Goal: Task Accomplishment & Management: Use online tool/utility

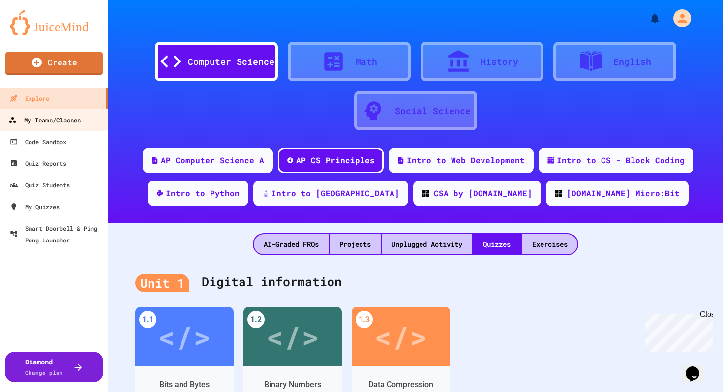
click at [56, 121] on div "My Teams/Classes" at bounding box center [44, 120] width 72 height 12
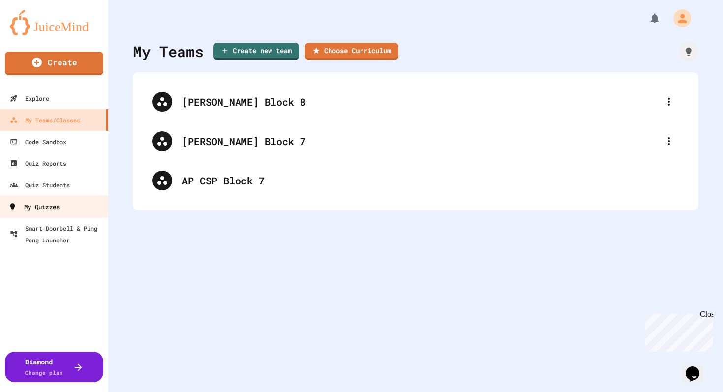
click at [31, 207] on div "My Quizzes" at bounding box center [33, 207] width 51 height 12
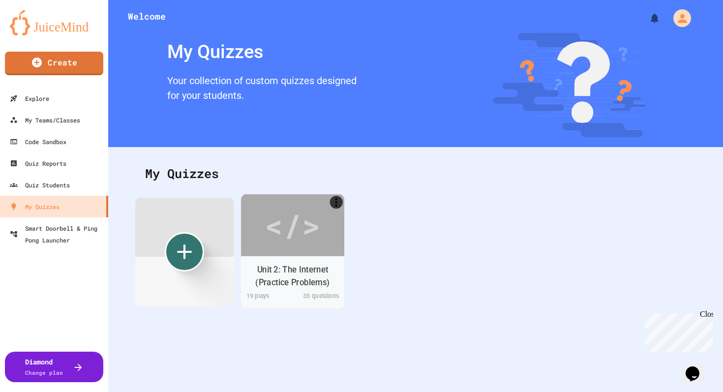
click at [273, 270] on div "Unit 2: The Internet (Practice Problems)" at bounding box center [293, 276] width 88 height 25
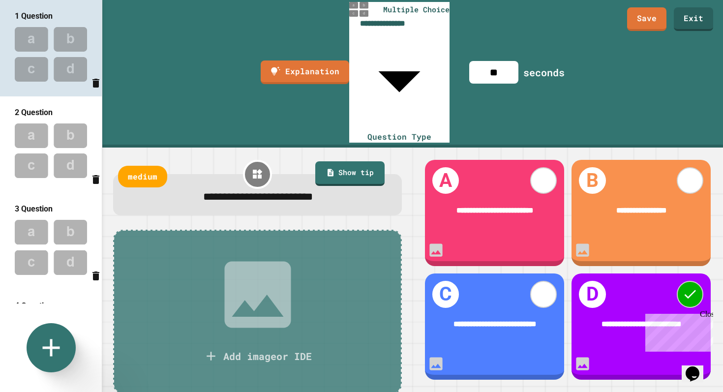
click at [46, 152] on img at bounding box center [51, 151] width 102 height 64
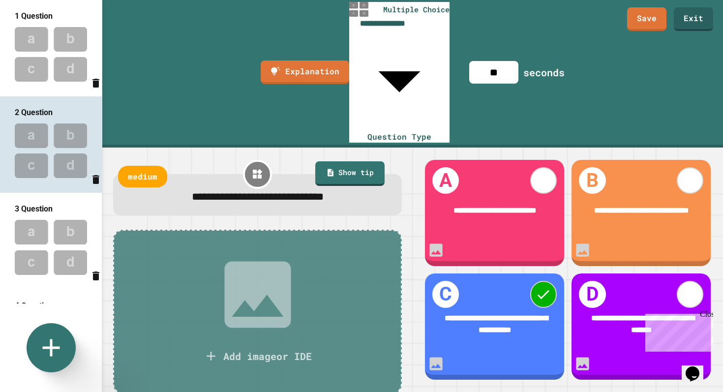
click at [41, 244] on img at bounding box center [51, 247] width 102 height 64
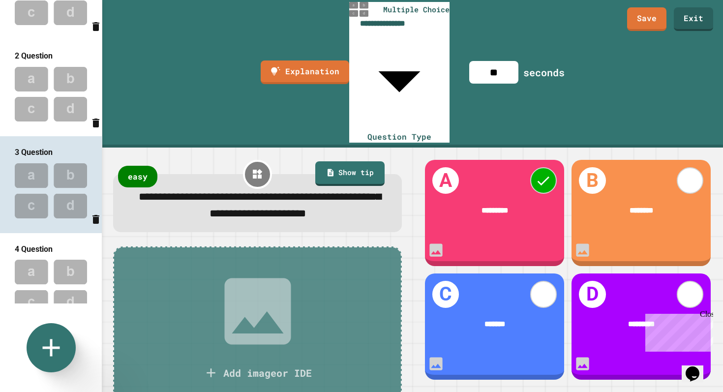
scroll to position [62, 0]
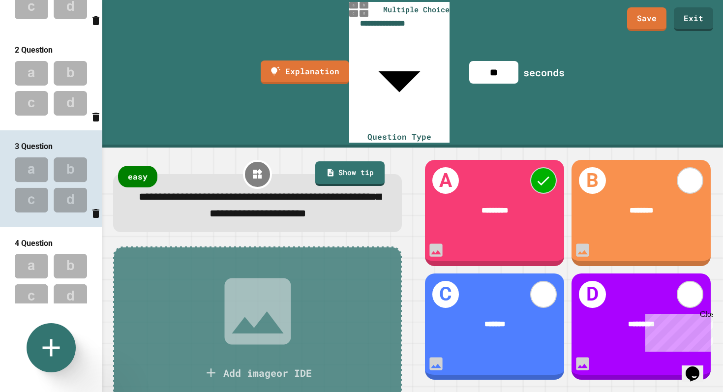
click at [29, 176] on img at bounding box center [51, 184] width 102 height 64
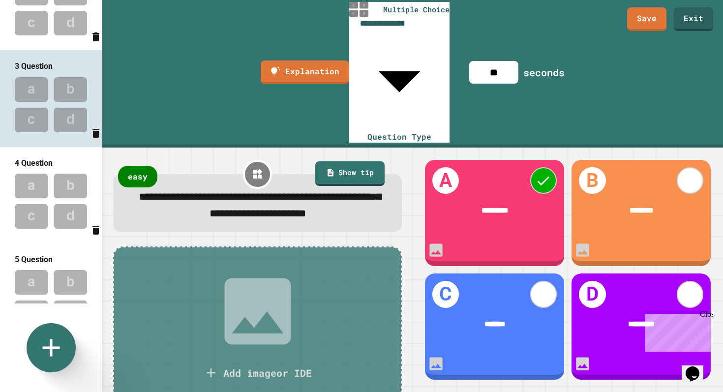
scroll to position [166, 0]
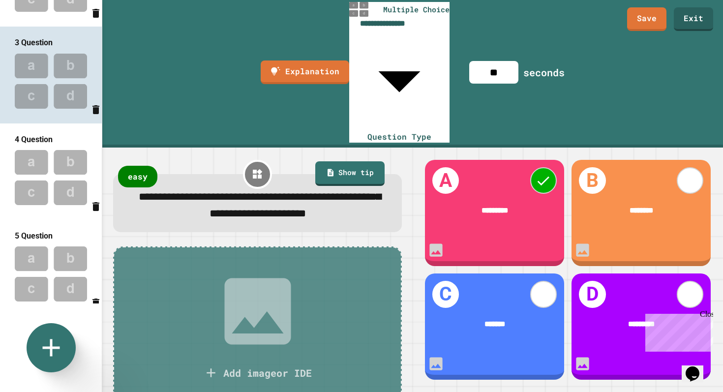
click at [37, 153] on img at bounding box center [51, 177] width 102 height 64
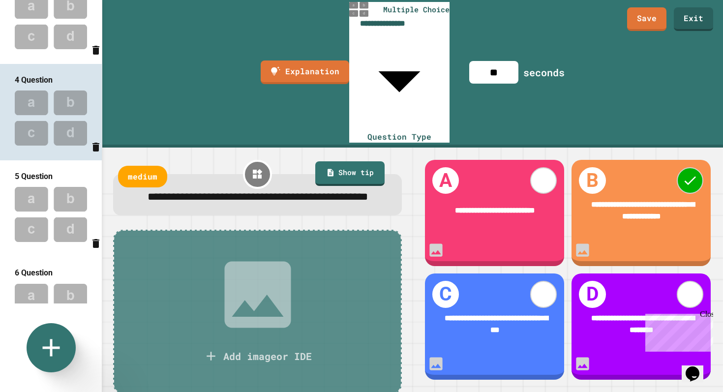
scroll to position [229, 0]
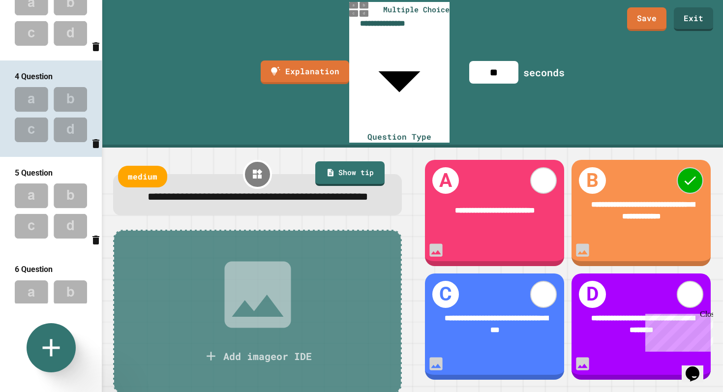
click at [35, 194] on img at bounding box center [51, 211] width 102 height 64
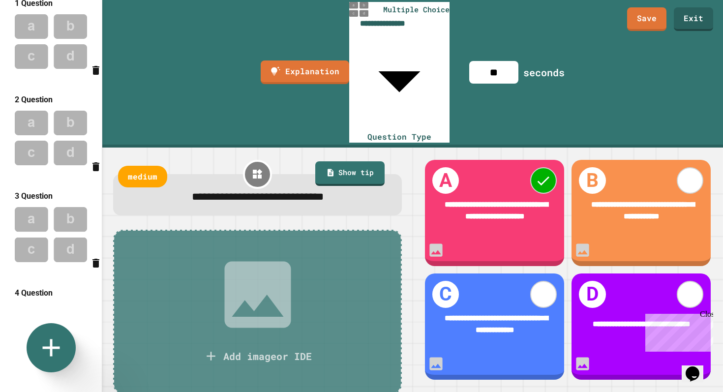
scroll to position [0, 0]
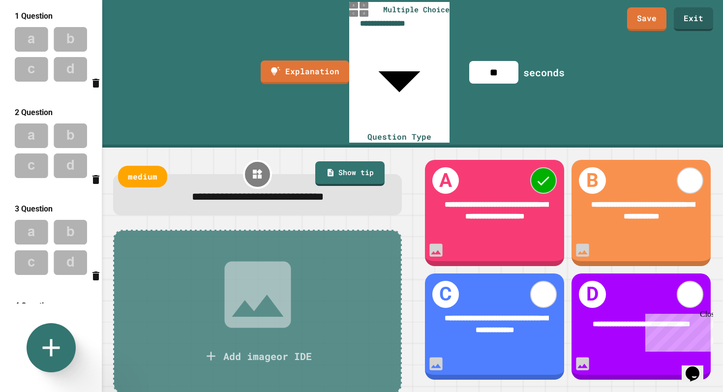
click at [35, 168] on img at bounding box center [51, 151] width 102 height 64
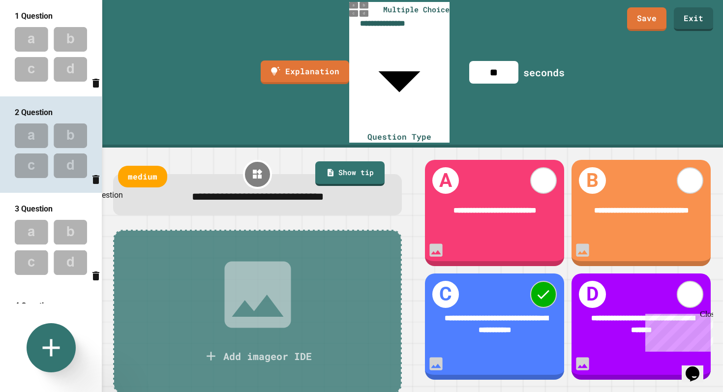
click at [92, 181] on icon "Delete question" at bounding box center [95, 179] width 7 height 9
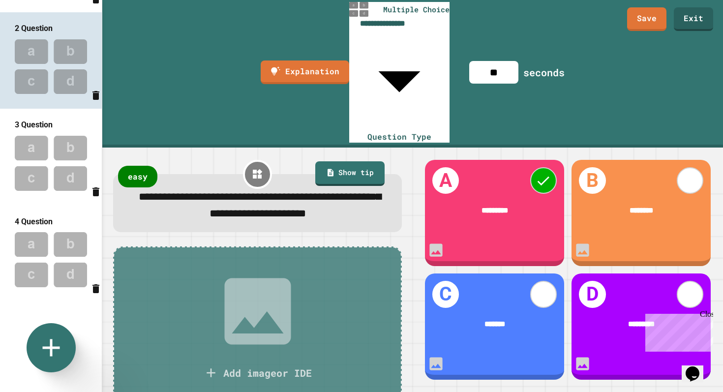
scroll to position [103, 0]
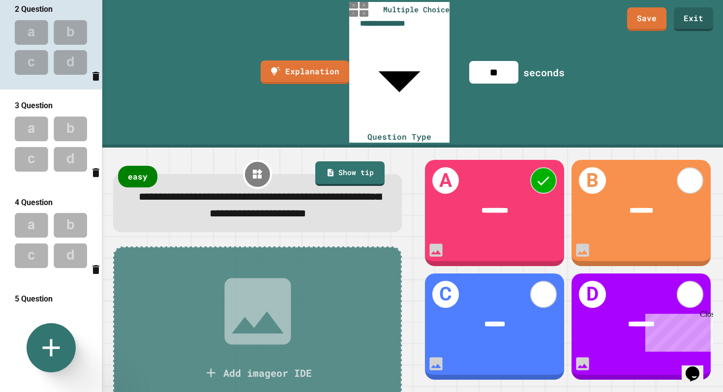
click at [45, 260] on img at bounding box center [51, 240] width 102 height 64
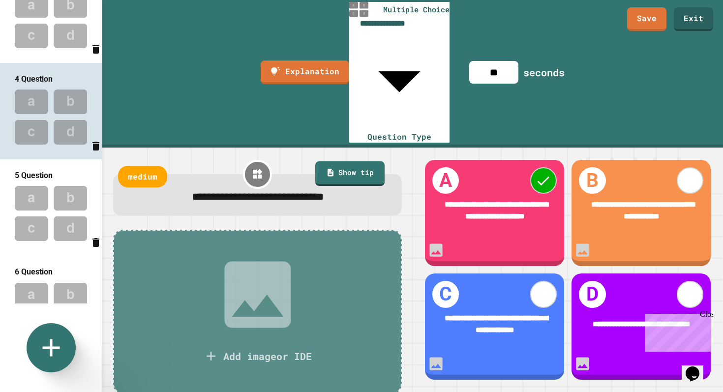
scroll to position [230, 0]
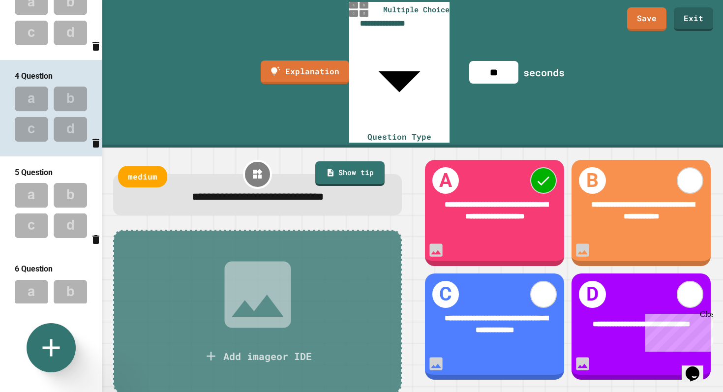
click at [32, 211] on img at bounding box center [51, 210] width 102 height 64
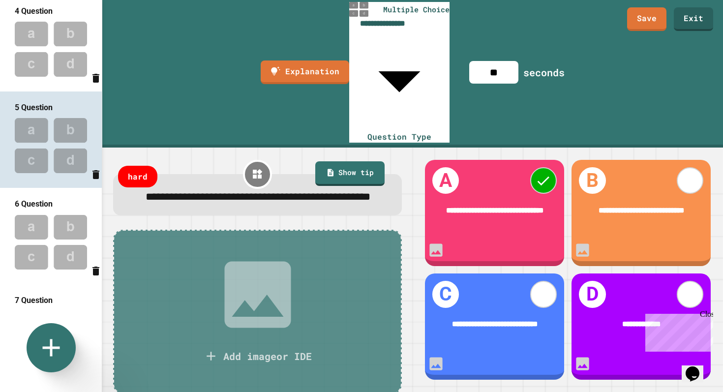
scroll to position [301, 0]
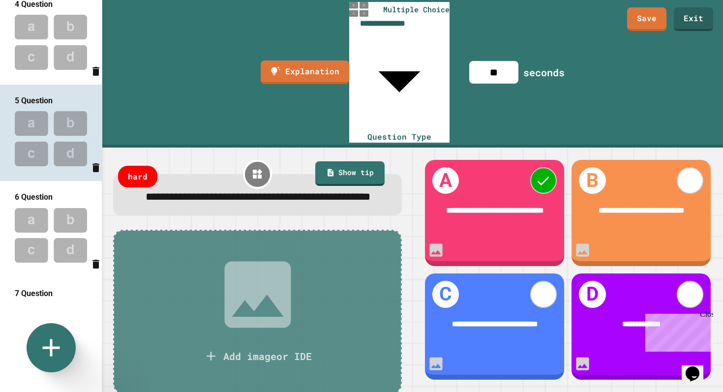
click at [32, 210] on img at bounding box center [51, 235] width 102 height 64
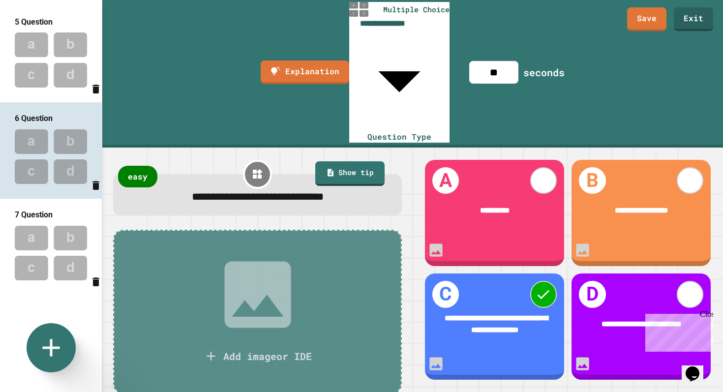
scroll to position [381, 0]
click at [31, 209] on div "7 Question" at bounding box center [51, 246] width 102 height 96
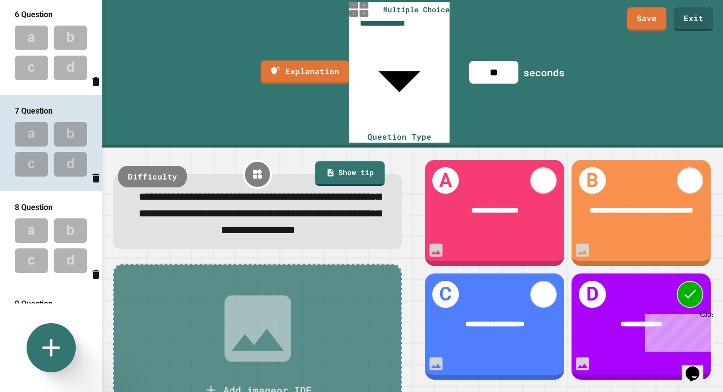
scroll to position [491, 0]
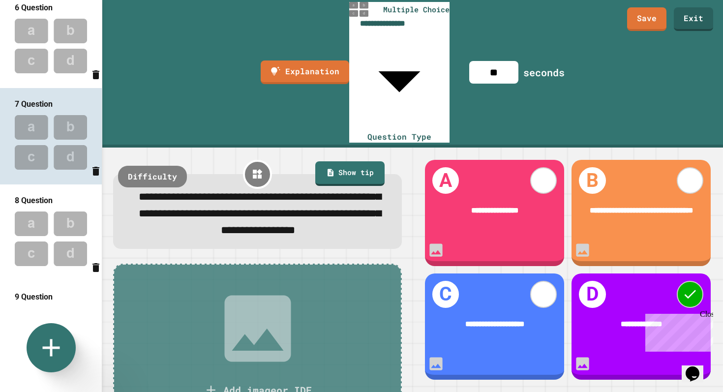
click at [45, 244] on img at bounding box center [51, 239] width 102 height 64
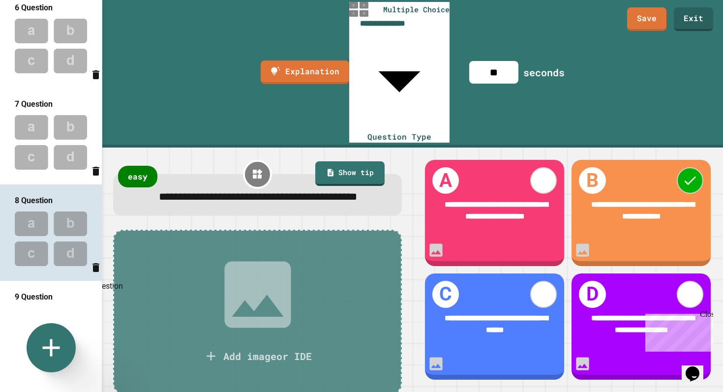
click at [93, 272] on icon "Delete question" at bounding box center [95, 267] width 7 height 9
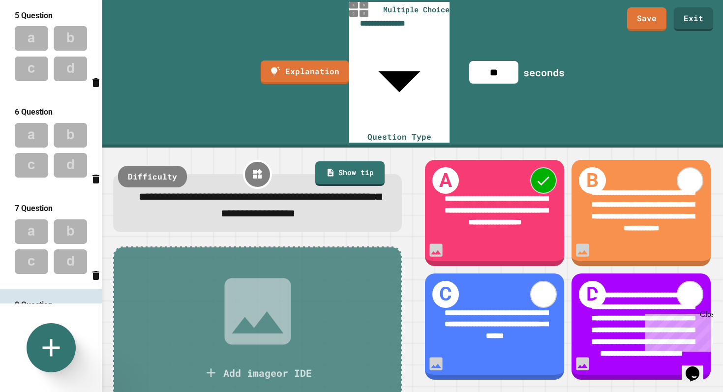
scroll to position [482, 0]
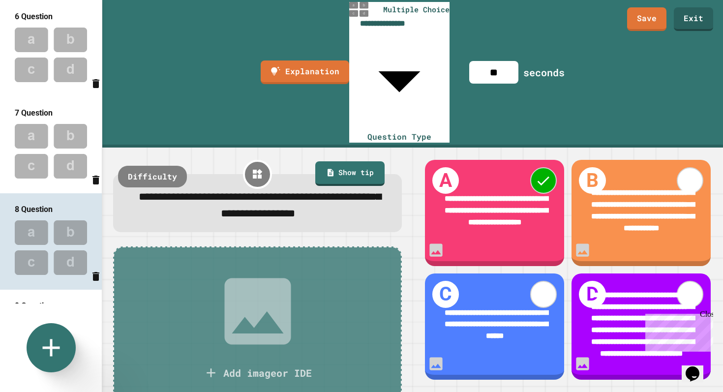
click at [55, 171] on img at bounding box center [51, 151] width 102 height 64
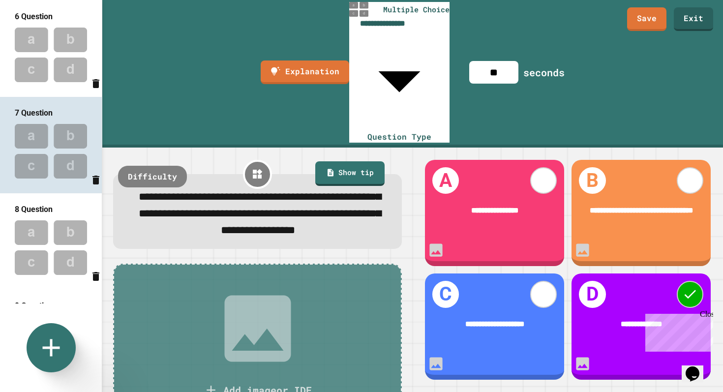
click at [47, 220] on img at bounding box center [51, 247] width 102 height 64
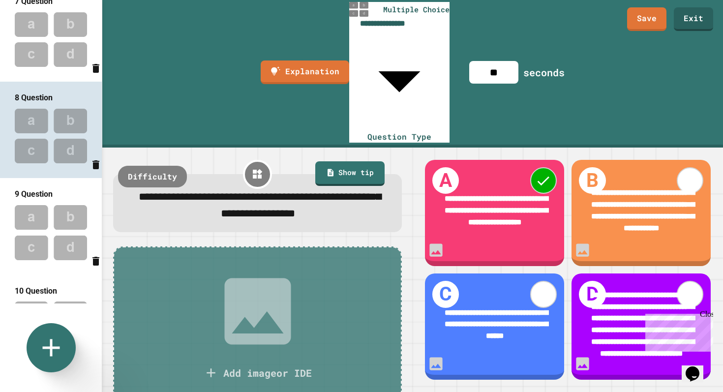
scroll to position [593, 0]
click at [47, 207] on img at bounding box center [51, 233] width 102 height 64
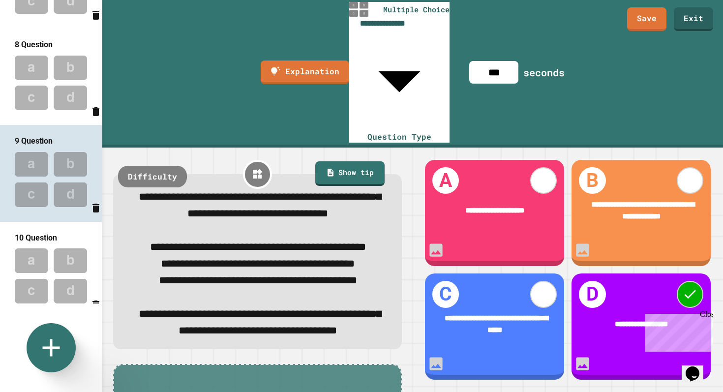
scroll to position [648, 0]
click at [94, 216] on button "Delete question" at bounding box center [96, 206] width 12 height 19
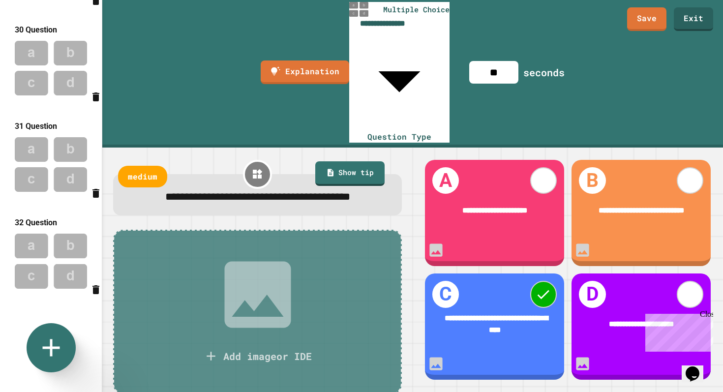
click at [48, 274] on img at bounding box center [51, 261] width 102 height 64
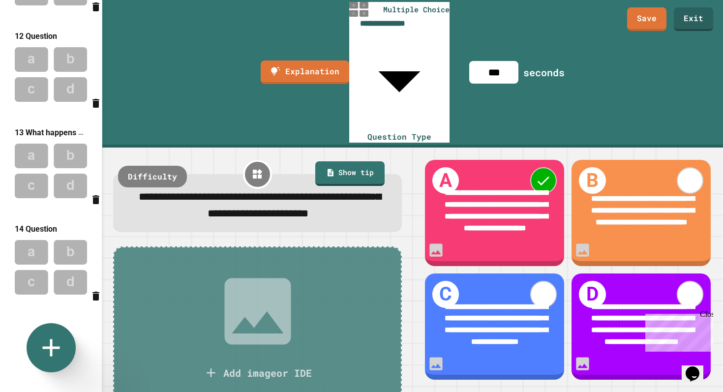
scroll to position [941, 0]
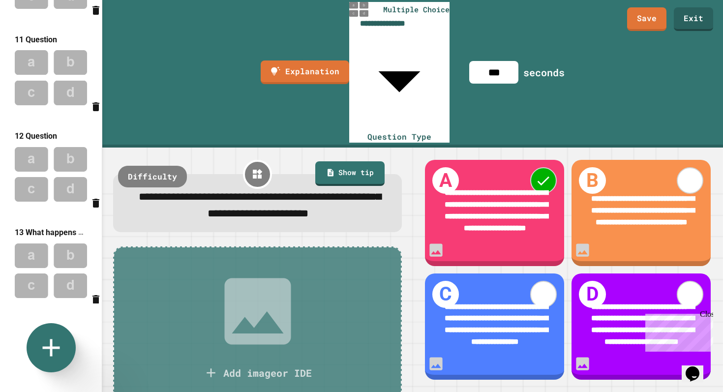
click at [47, 172] on img at bounding box center [51, 174] width 102 height 64
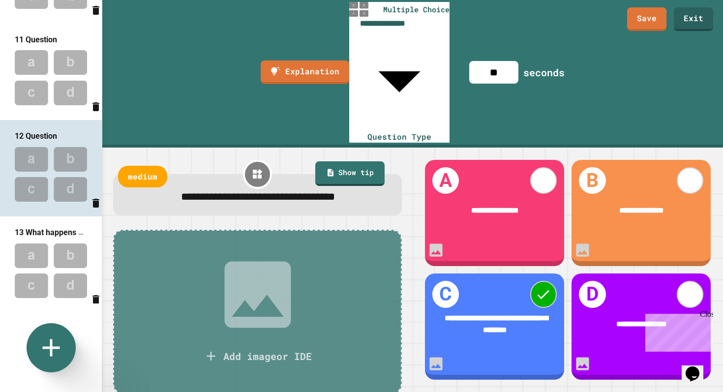
click at [49, 260] on img at bounding box center [51, 271] width 102 height 64
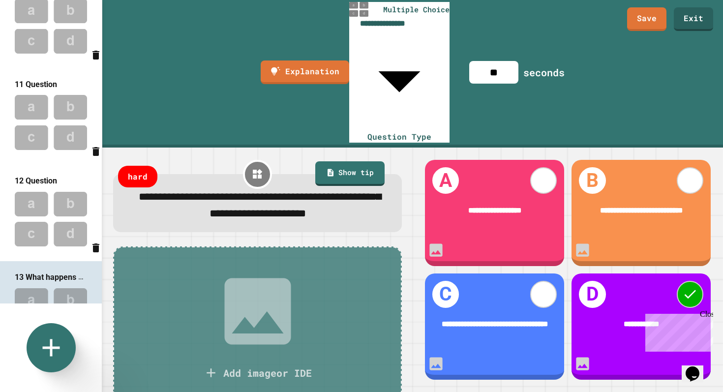
scroll to position [843, 0]
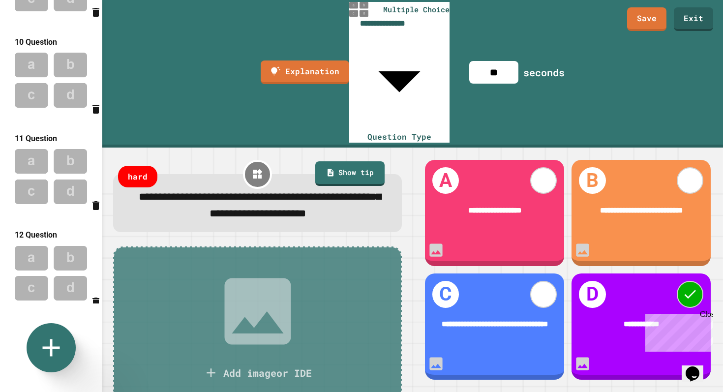
click at [47, 85] on img at bounding box center [51, 80] width 102 height 64
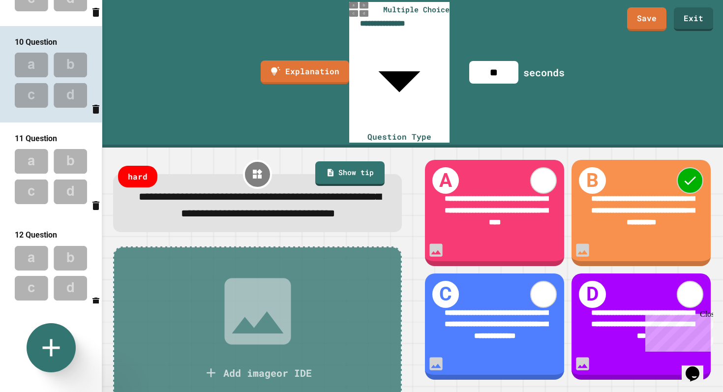
scroll to position [763, 0]
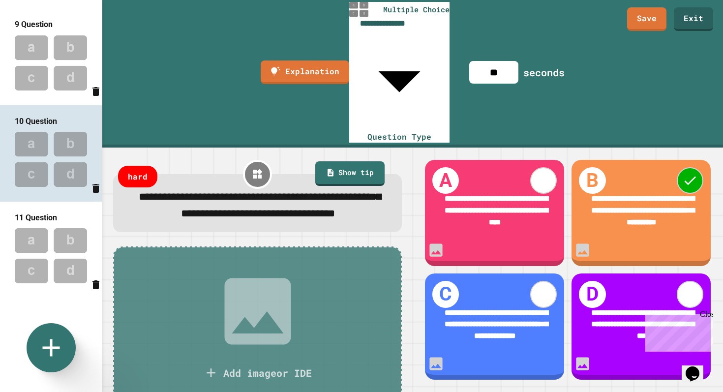
click at [47, 85] on img at bounding box center [51, 62] width 102 height 64
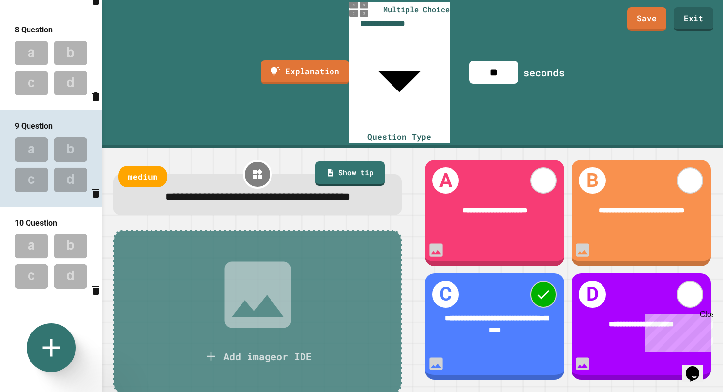
scroll to position [654, 0]
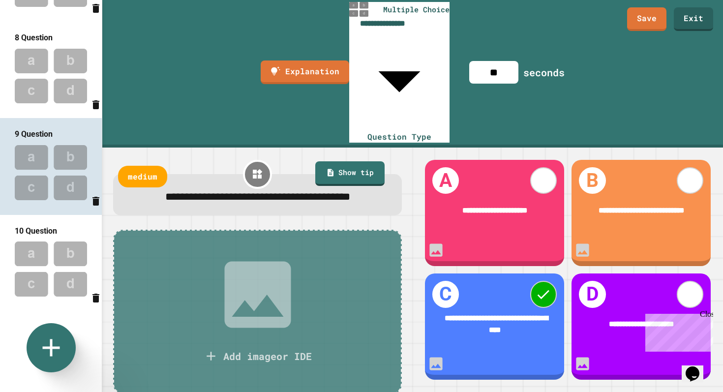
click at [47, 85] on img at bounding box center [51, 76] width 102 height 64
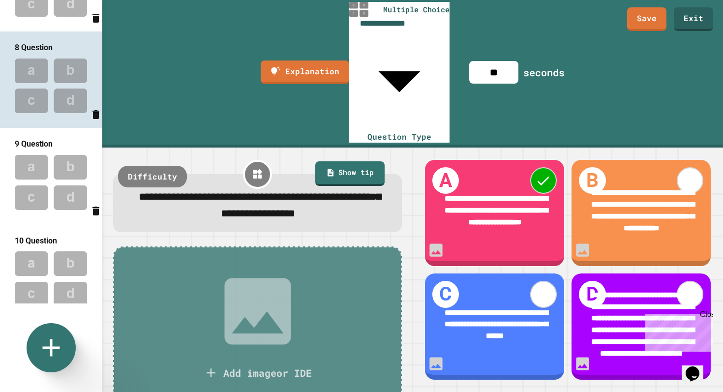
scroll to position [646, 0]
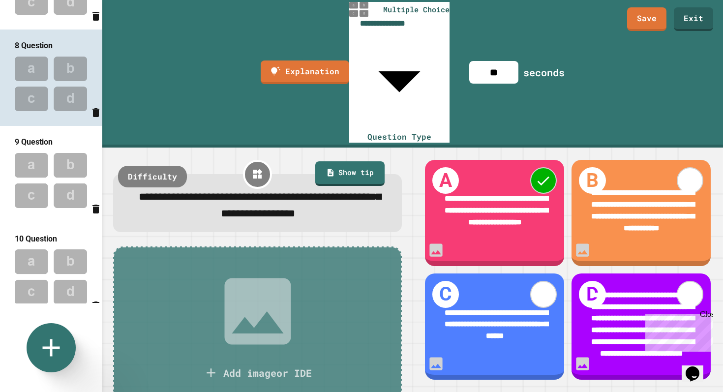
click at [46, 158] on img at bounding box center [51, 180] width 102 height 64
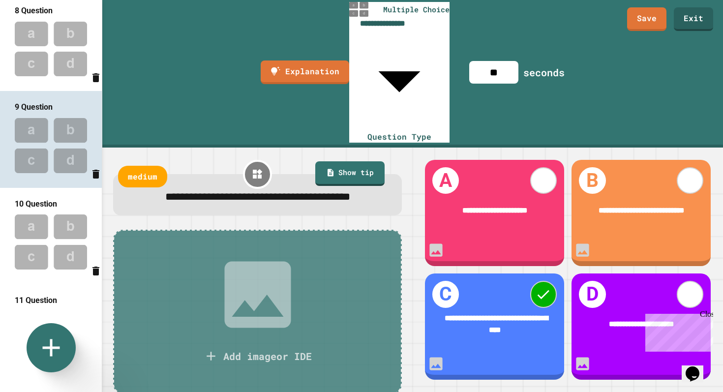
scroll to position [704, 0]
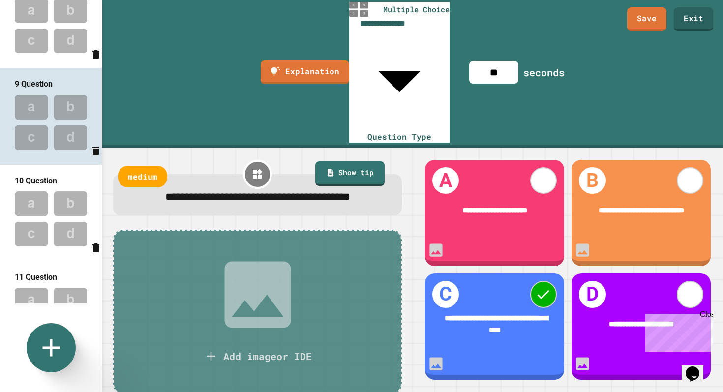
click at [67, 202] on img at bounding box center [51, 218] width 102 height 64
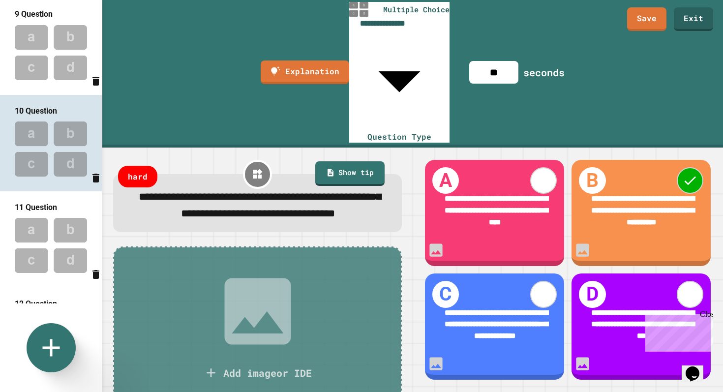
scroll to position [802, 0]
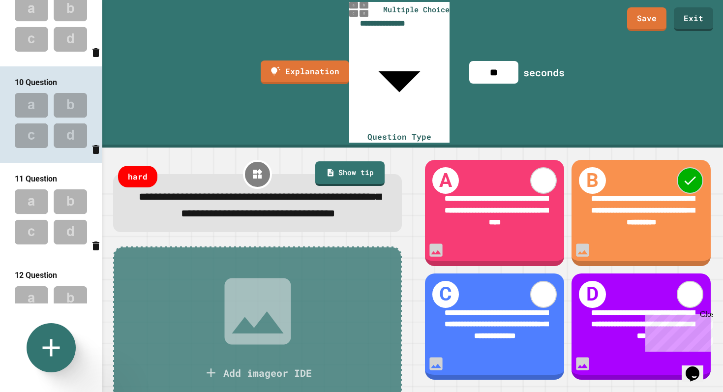
click at [72, 211] on img at bounding box center [51, 216] width 102 height 64
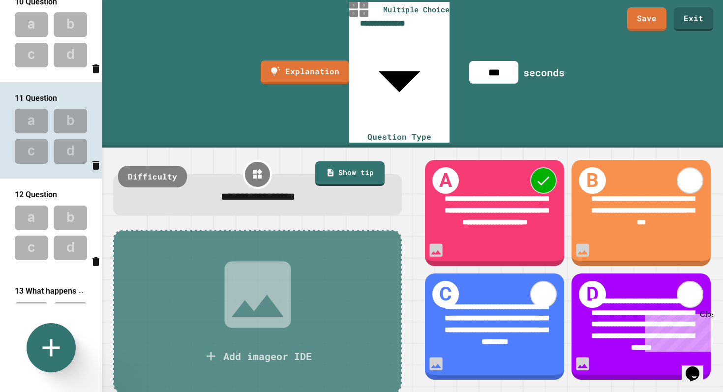
scroll to position [885, 0]
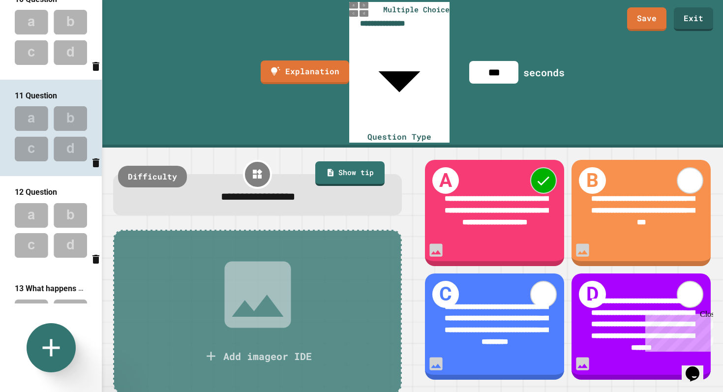
click at [50, 197] on span "12 Question" at bounding box center [36, 191] width 42 height 9
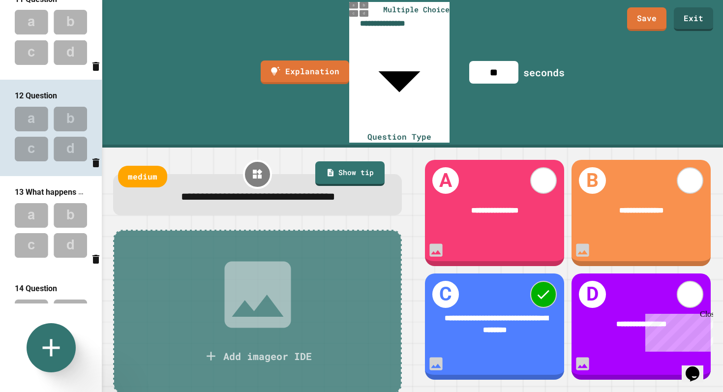
scroll to position [995, 0]
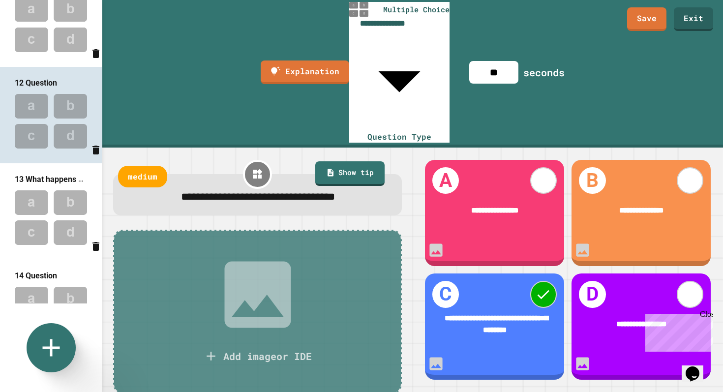
click at [51, 184] on span "13 What happens when an IP Packet fails to reach its destination when using TCP?" at bounding box center [161, 179] width 292 height 10
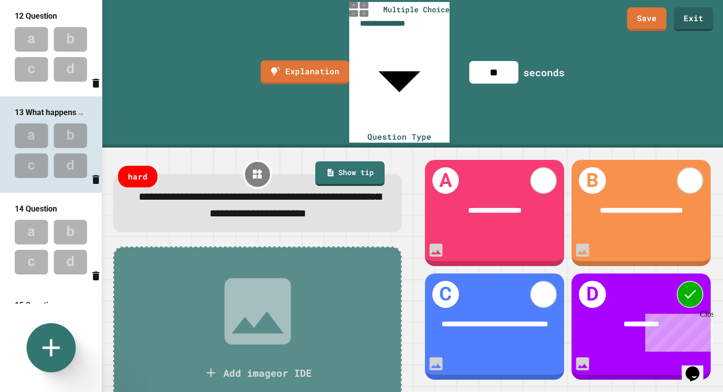
scroll to position [1068, 0]
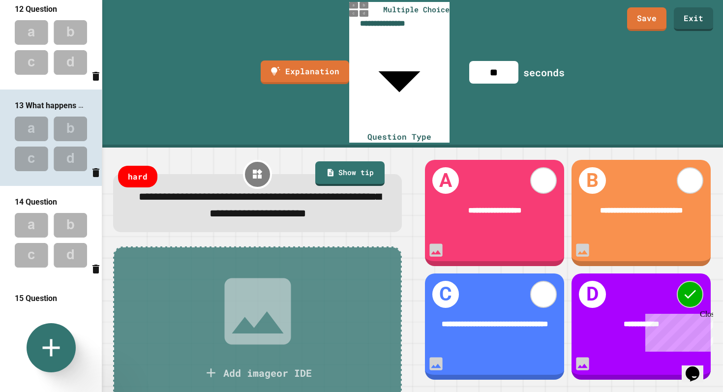
click at [61, 203] on div "14 Question" at bounding box center [51, 202] width 102 height 12
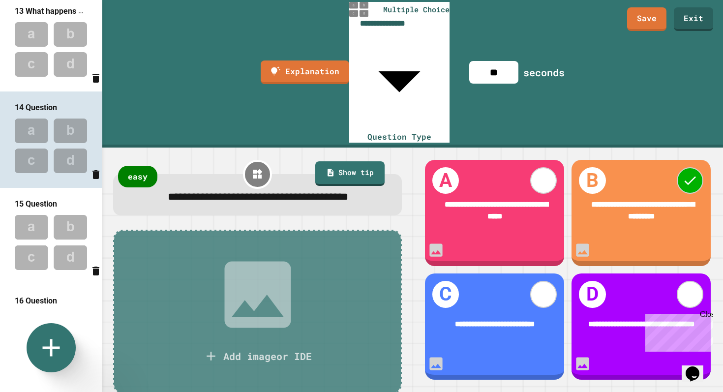
scroll to position [1169, 0]
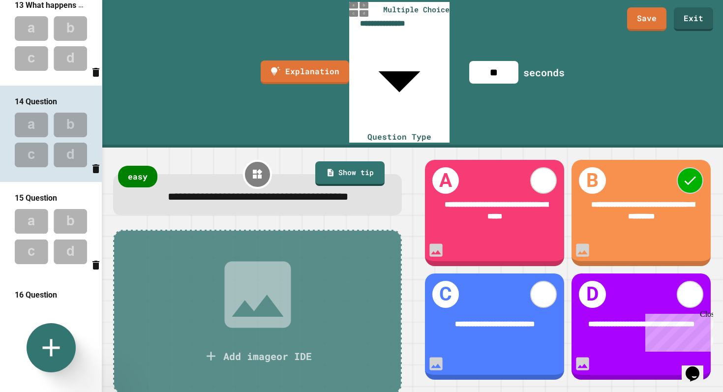
click at [59, 215] on img at bounding box center [51, 236] width 102 height 64
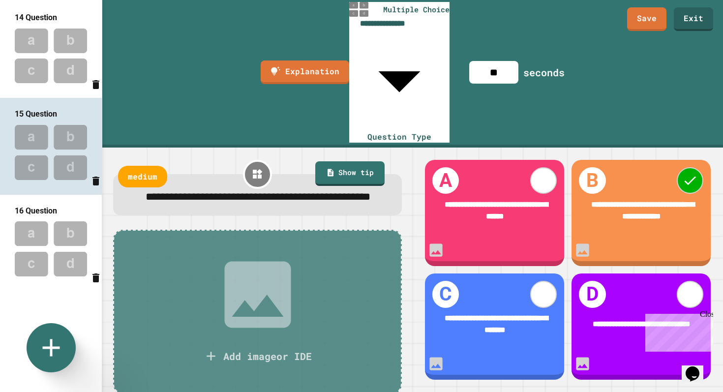
scroll to position [1261, 0]
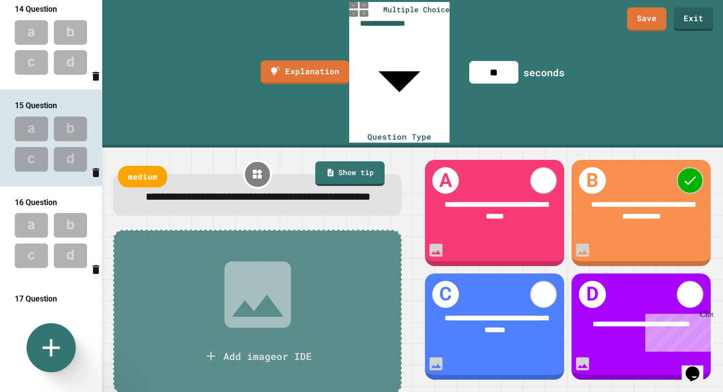
click at [59, 216] on img at bounding box center [51, 240] width 102 height 64
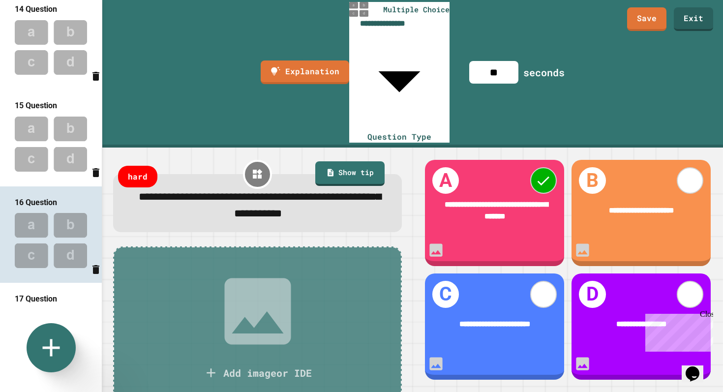
click at [50, 141] on img at bounding box center [51, 144] width 102 height 64
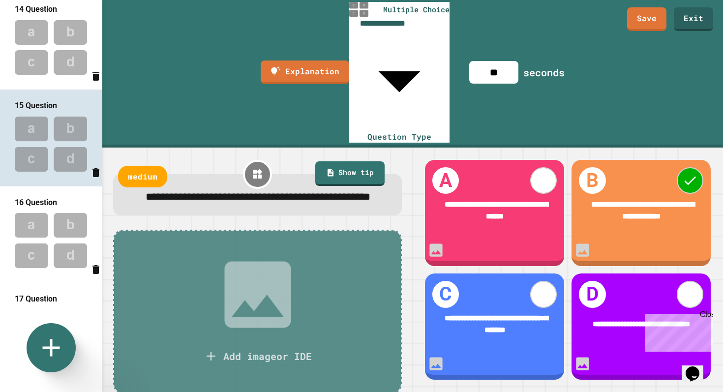
click at [37, 231] on img at bounding box center [51, 240] width 102 height 64
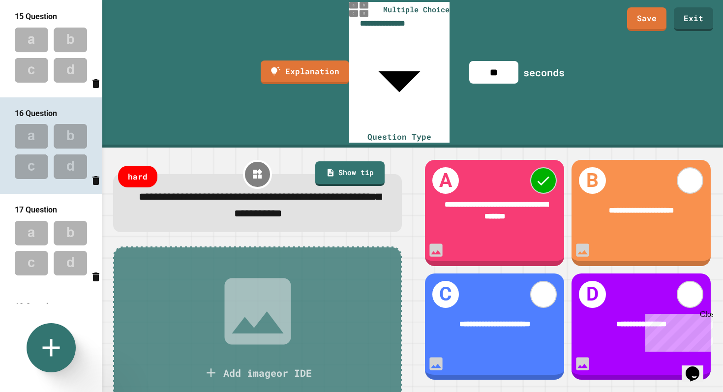
scroll to position [1371, 0]
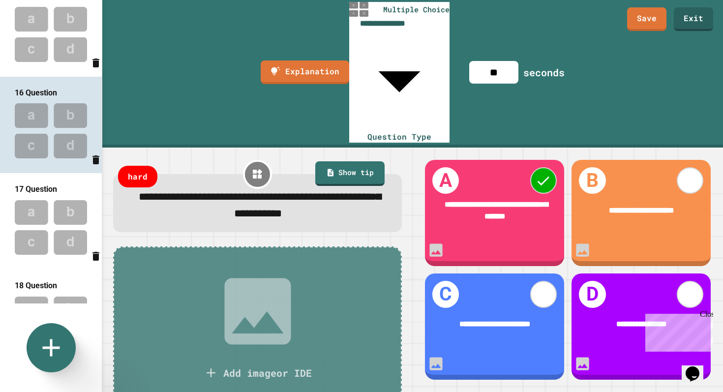
click at [46, 215] on img at bounding box center [51, 227] width 102 height 64
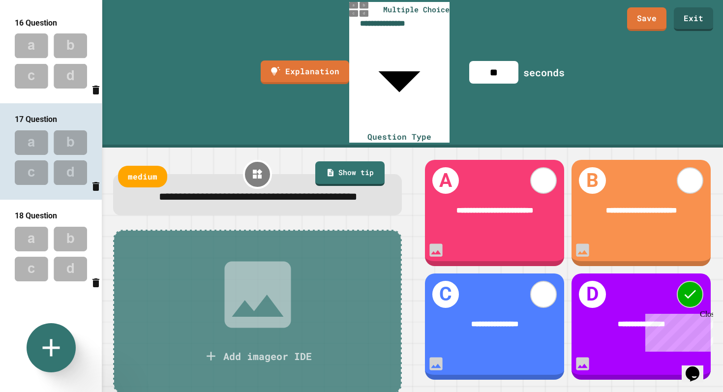
scroll to position [1441, 0]
click at [45, 220] on span "18 Question" at bounding box center [36, 215] width 42 height 9
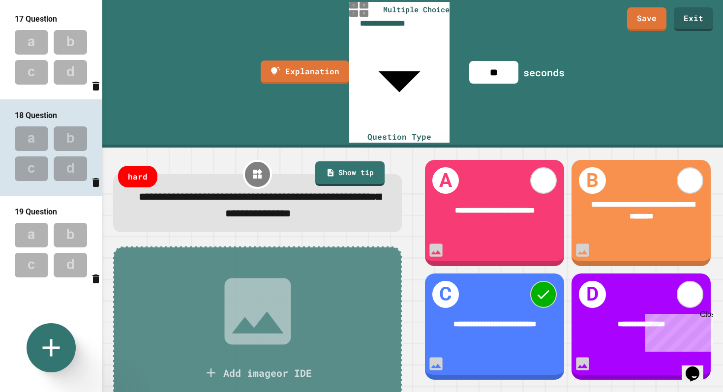
scroll to position [1541, 0]
click at [62, 217] on div "19 Question" at bounding box center [51, 211] width 102 height 12
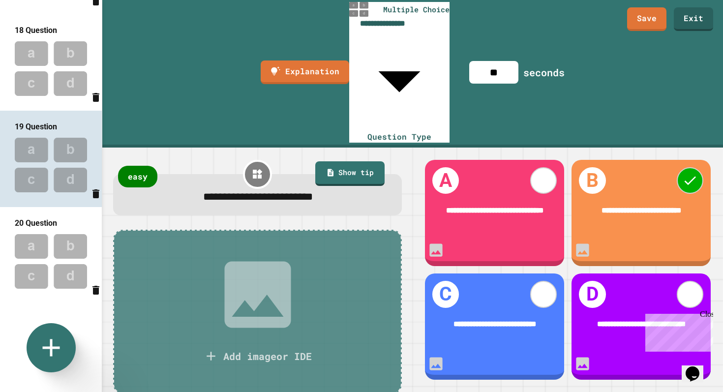
scroll to position [1636, 0]
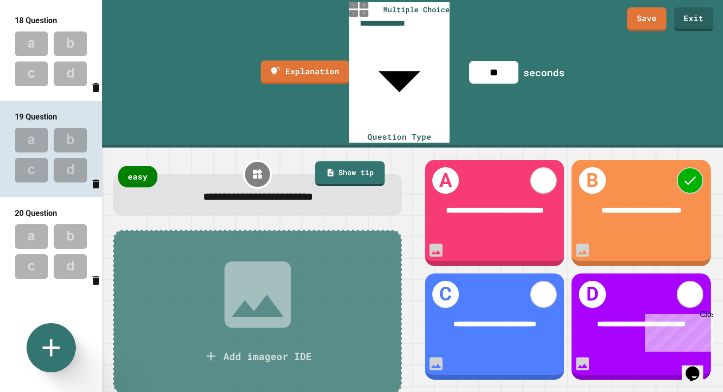
click at [61, 219] on div "20 Question" at bounding box center [51, 213] width 102 height 12
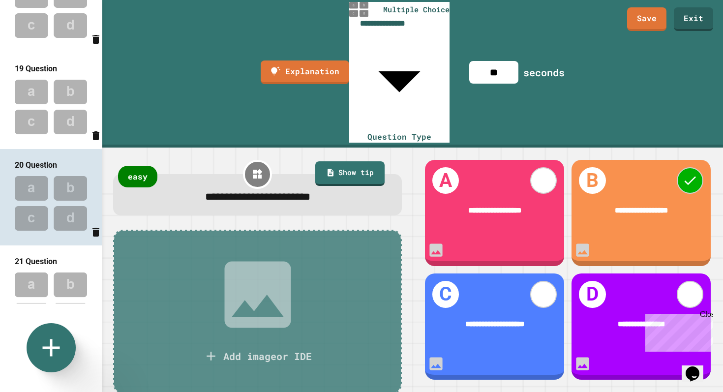
scroll to position [1715, 0]
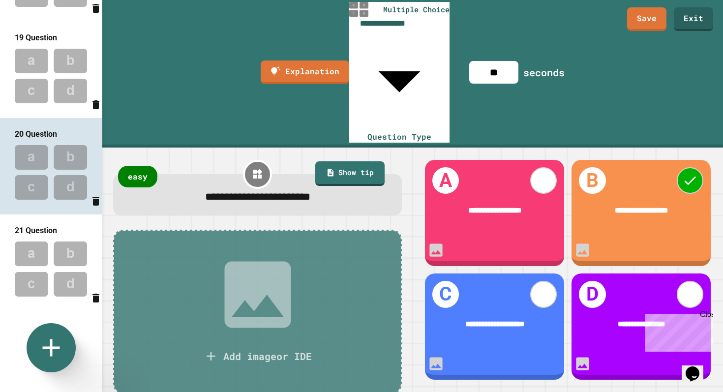
click at [57, 237] on div "21 Question" at bounding box center [51, 230] width 102 height 12
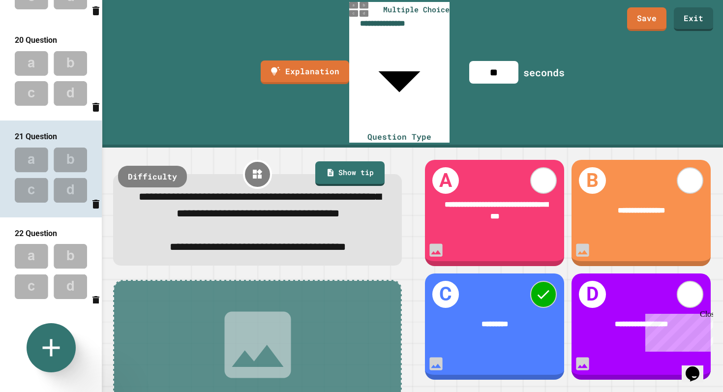
scroll to position [1816, 0]
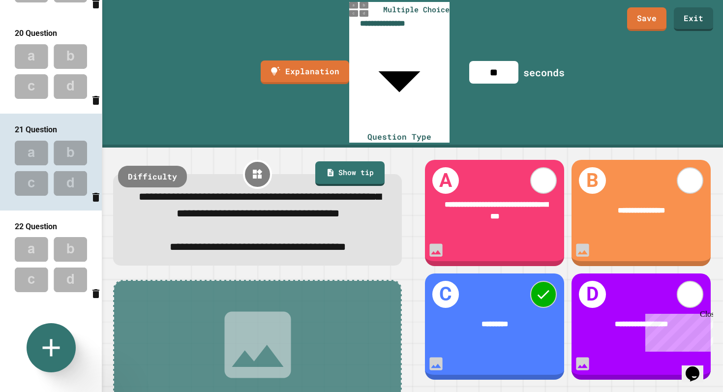
click at [57, 246] on img at bounding box center [51, 264] width 102 height 64
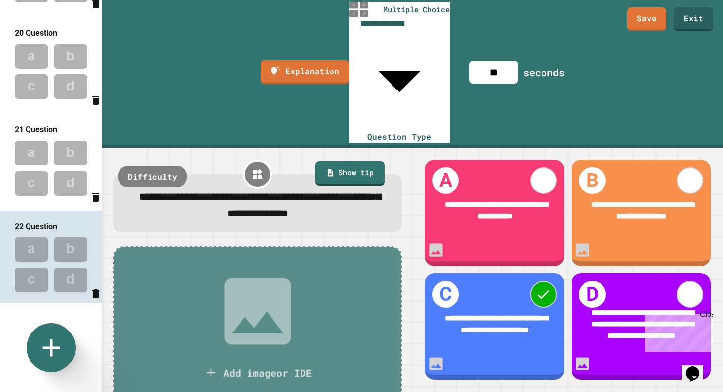
click at [52, 134] on span "21 Question" at bounding box center [36, 129] width 42 height 9
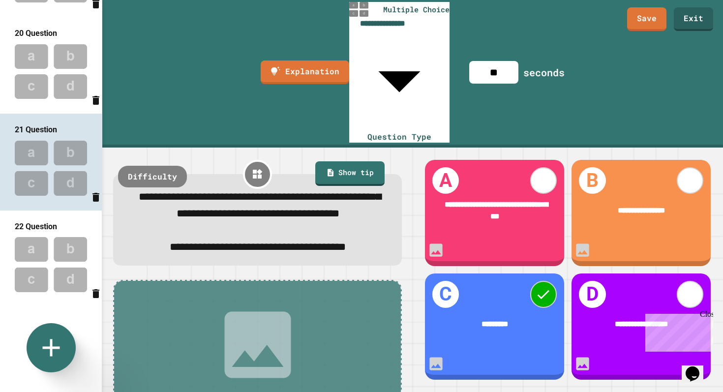
click at [38, 304] on div "1 Question 2 Question 3 Question 4 Question 5 Question 6 Question 7 Question 8 …" at bounding box center [51, 196] width 102 height 392
click at [43, 248] on img at bounding box center [51, 264] width 102 height 64
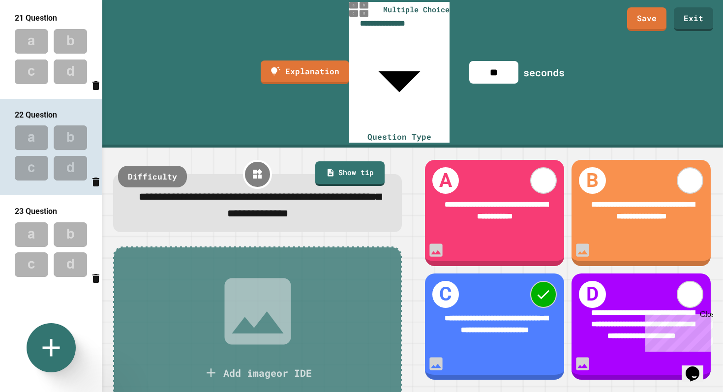
scroll to position [1929, 0]
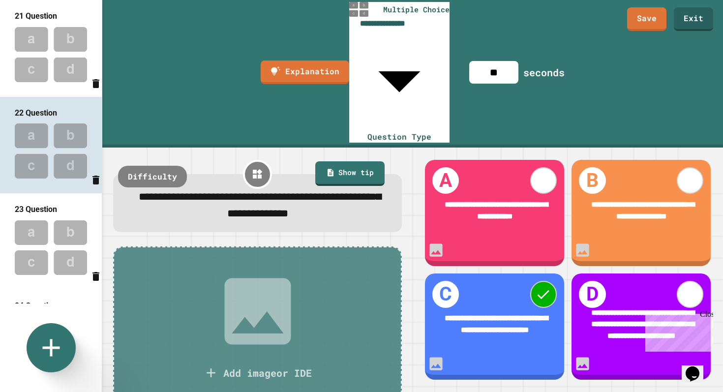
click at [43, 248] on img at bounding box center [51, 247] width 102 height 64
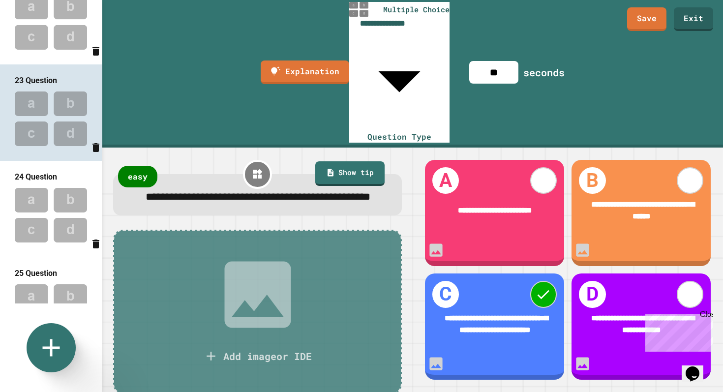
scroll to position [2060, 0]
click at [44, 234] on img at bounding box center [51, 213] width 102 height 64
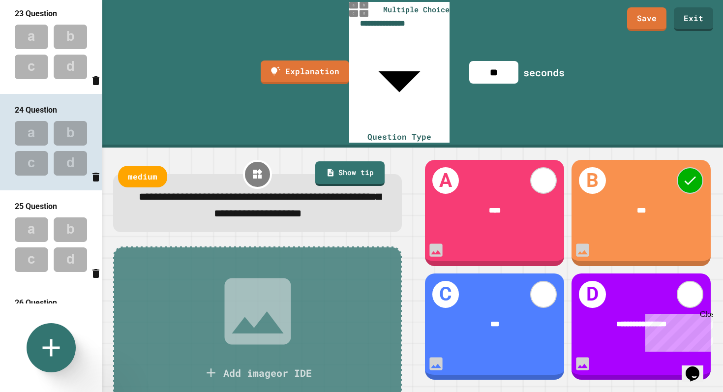
scroll to position [2126, 0]
click at [44, 234] on img at bounding box center [51, 244] width 102 height 64
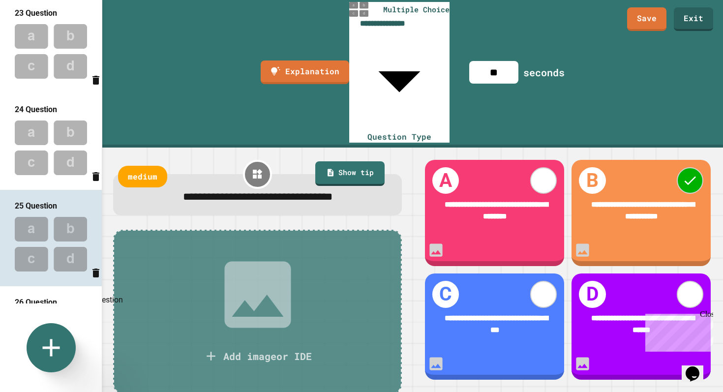
click at [92, 277] on icon "Delete question" at bounding box center [95, 273] width 7 height 9
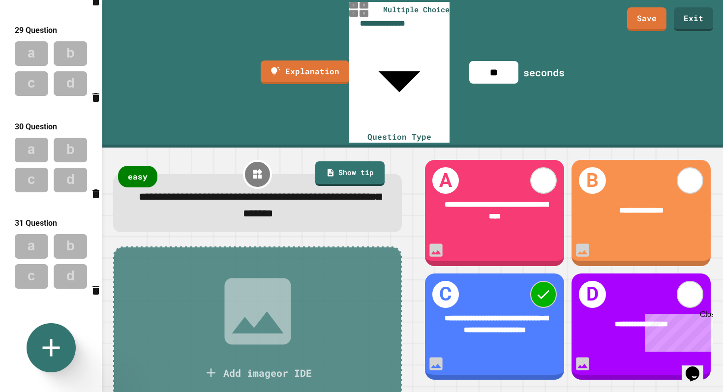
scroll to position [2542, 0]
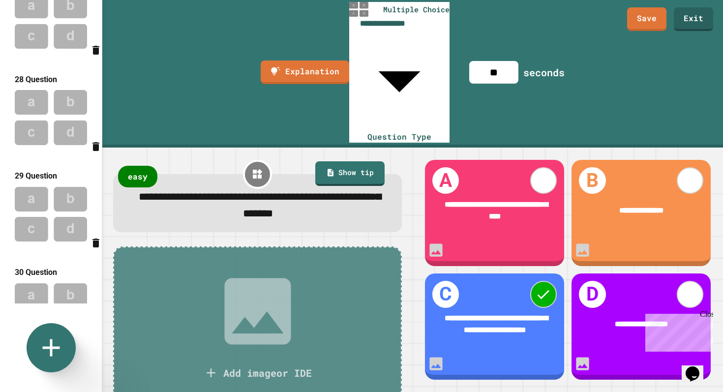
click at [51, 53] on img at bounding box center [51, 21] width 102 height 64
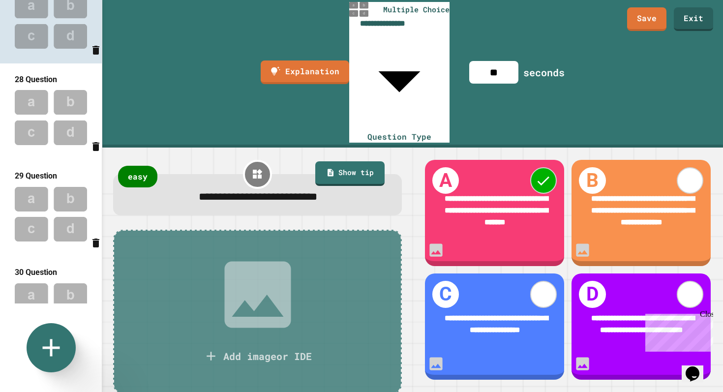
click at [42, 134] on img at bounding box center [51, 117] width 102 height 64
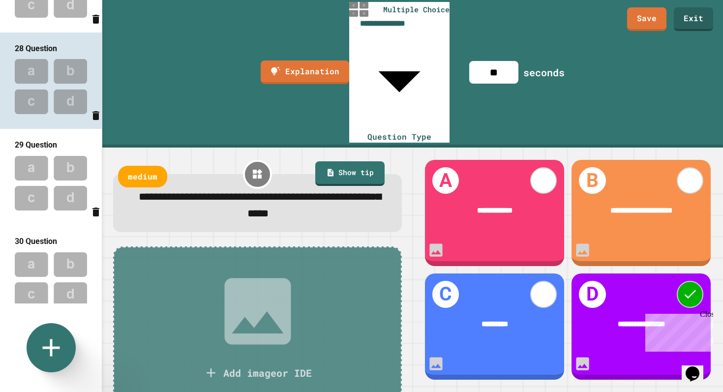
scroll to position [2594, 0]
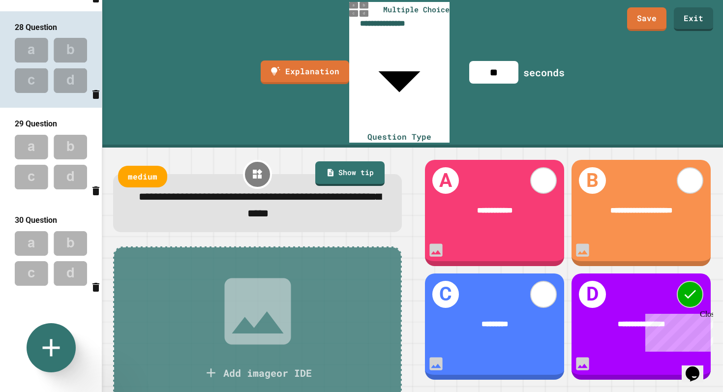
click at [44, 151] on img at bounding box center [51, 162] width 102 height 64
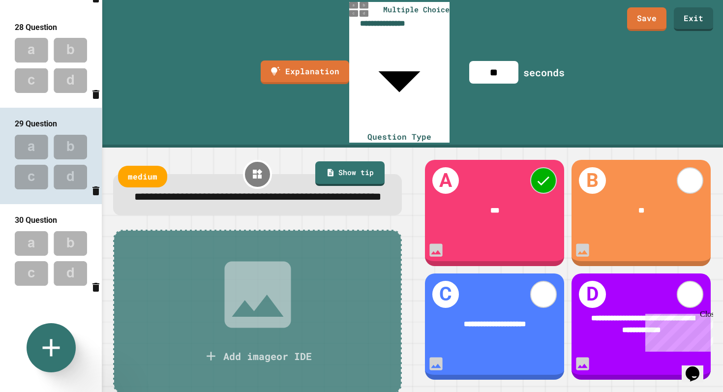
click at [52, 84] on img at bounding box center [51, 65] width 102 height 64
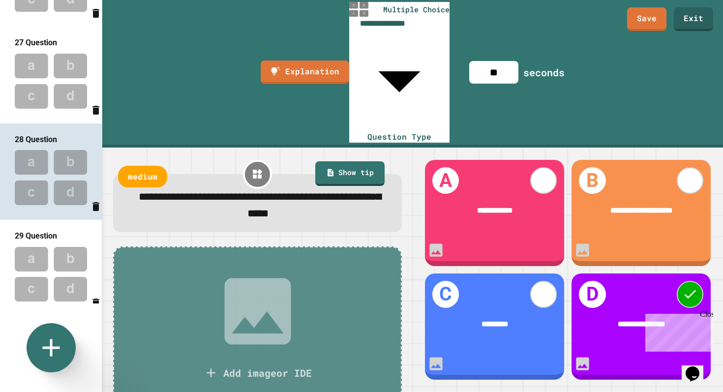
click at [52, 101] on img at bounding box center [51, 81] width 102 height 64
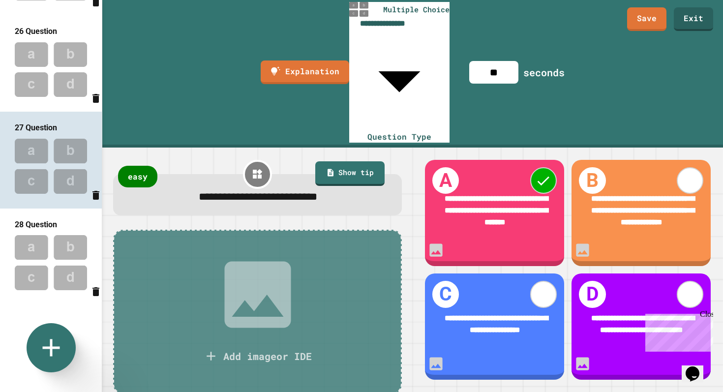
click at [52, 101] on img at bounding box center [51, 69] width 102 height 64
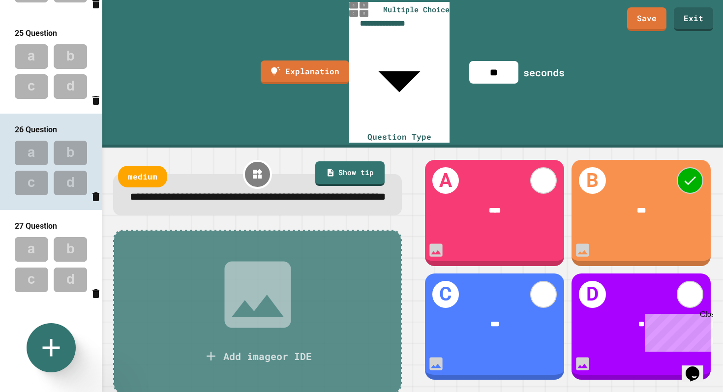
scroll to position [2177, 0]
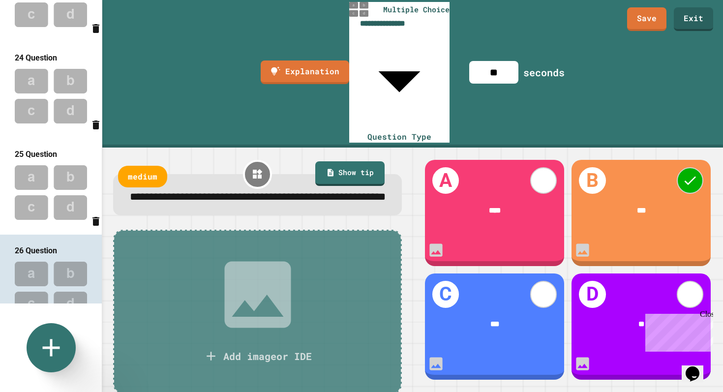
click at [52, 101] on img at bounding box center [51, 96] width 102 height 64
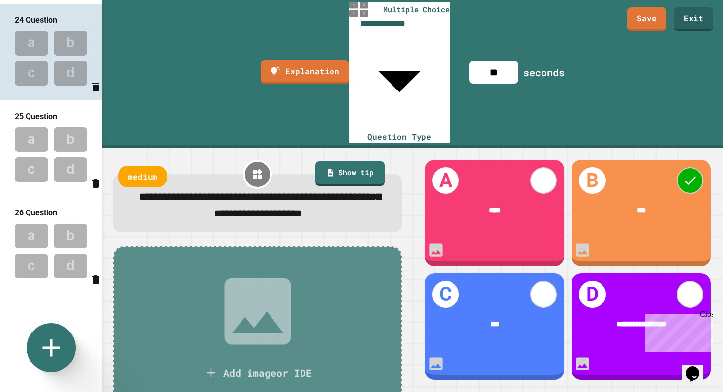
scroll to position [2219, 0]
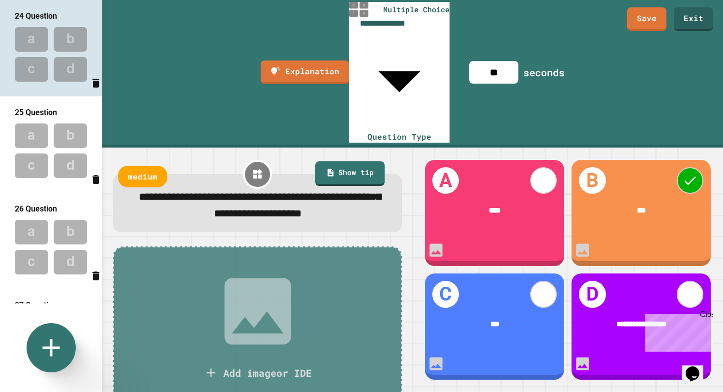
click at [52, 137] on img at bounding box center [51, 151] width 102 height 64
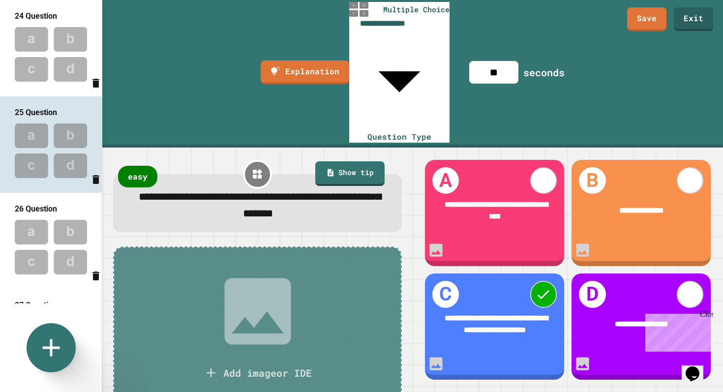
click at [60, 46] on img at bounding box center [51, 54] width 102 height 64
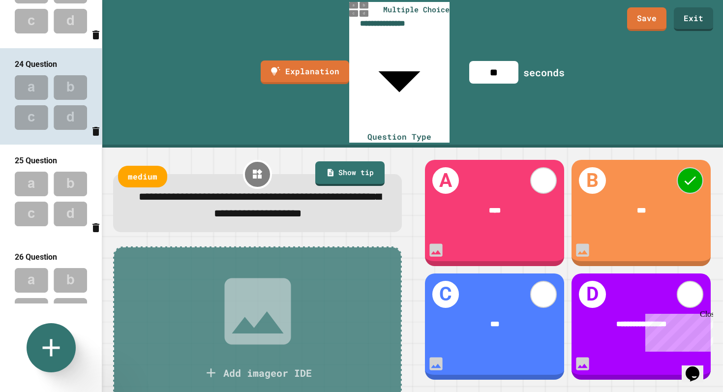
scroll to position [2115, 0]
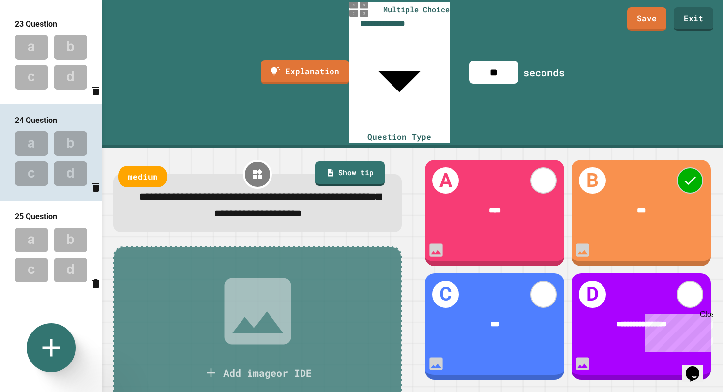
click at [55, 67] on img at bounding box center [51, 62] width 102 height 64
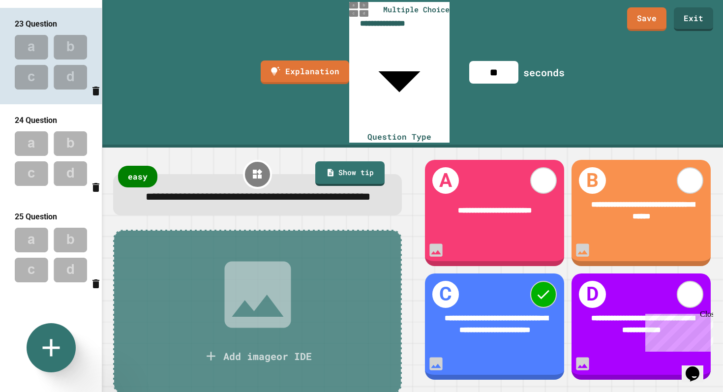
click at [49, 150] on img at bounding box center [51, 158] width 102 height 64
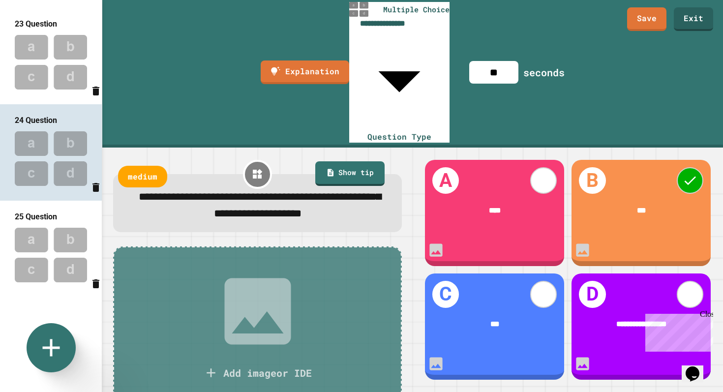
click at [47, 258] on img at bounding box center [51, 255] width 102 height 64
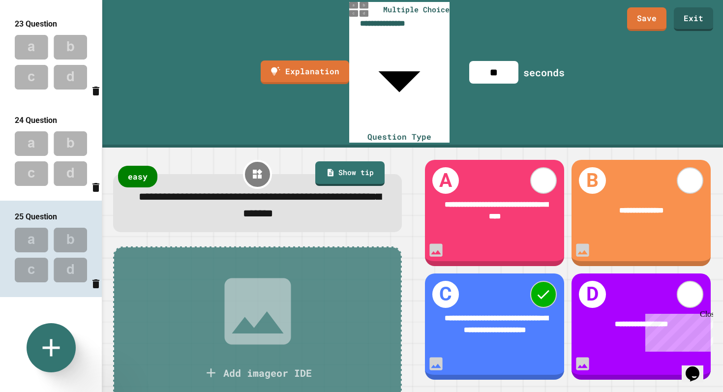
click at [73, 158] on img at bounding box center [51, 158] width 102 height 64
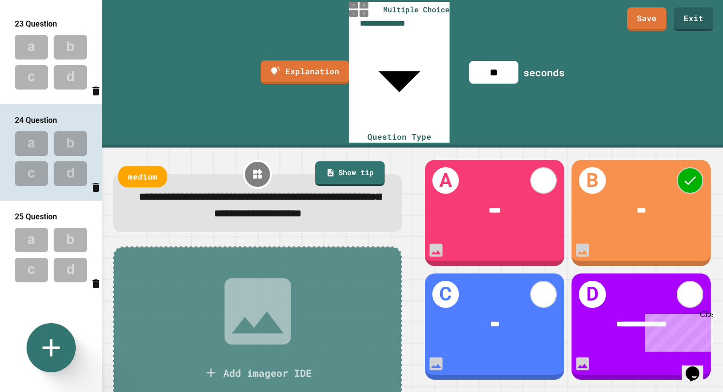
click at [65, 239] on img at bounding box center [51, 255] width 102 height 64
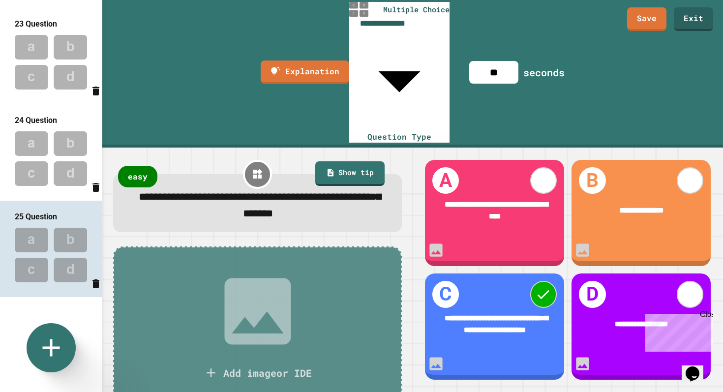
click at [74, 191] on img at bounding box center [51, 158] width 102 height 64
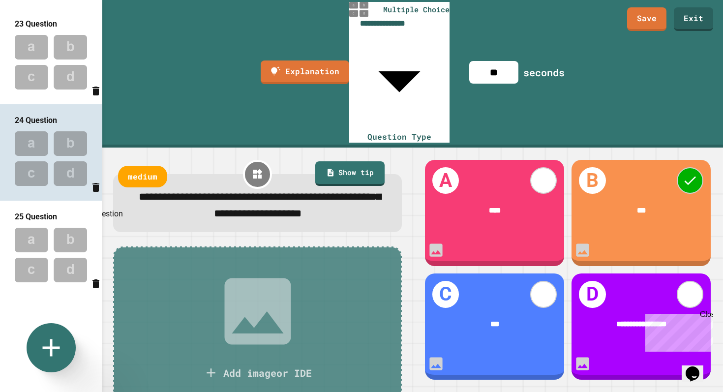
click at [92, 192] on icon "Delete question" at bounding box center [95, 187] width 7 height 9
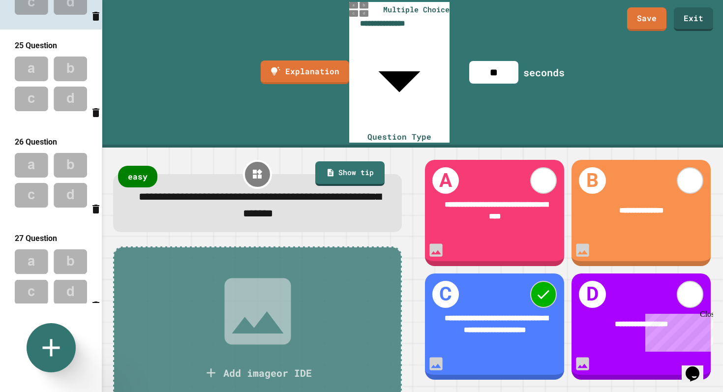
scroll to position [2196, 0]
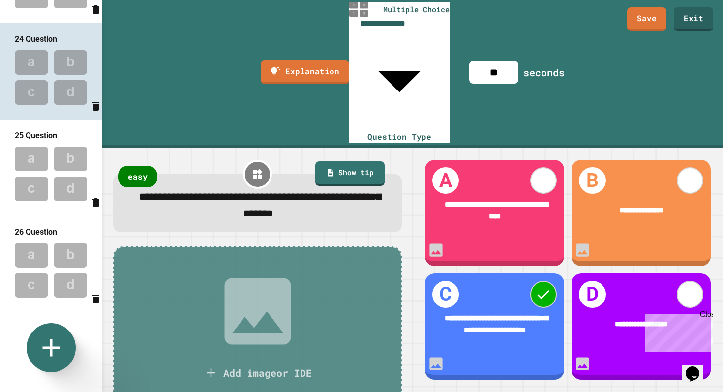
click at [53, 83] on img at bounding box center [51, 77] width 102 height 64
click at [43, 178] on img at bounding box center [51, 174] width 102 height 64
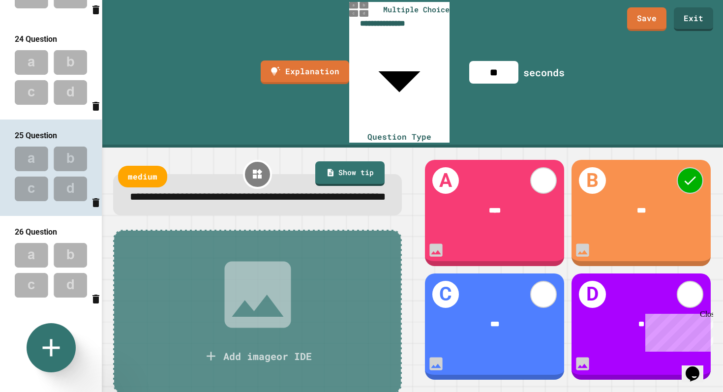
click at [68, 94] on img at bounding box center [51, 77] width 102 height 64
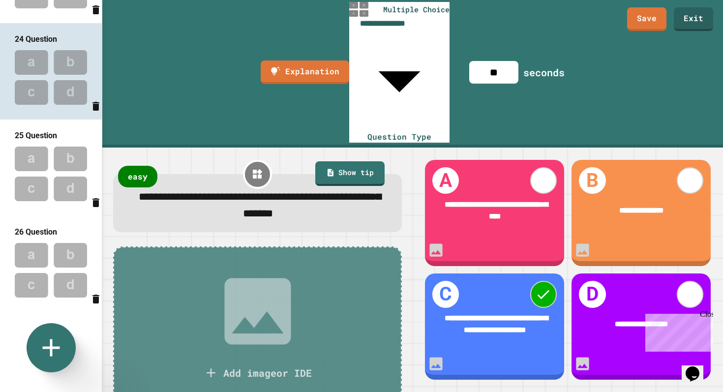
scroll to position [2116, 0]
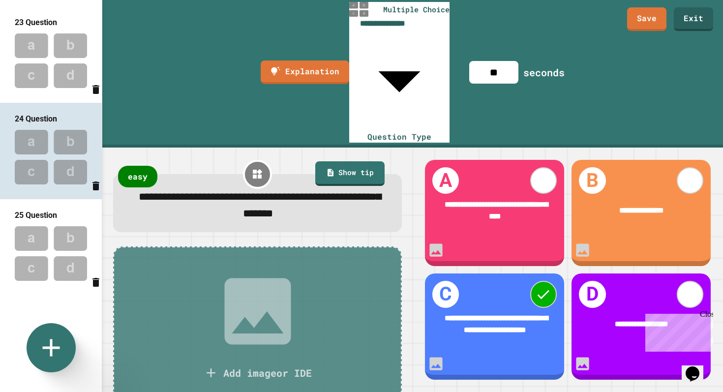
click at [68, 93] on img at bounding box center [51, 61] width 102 height 64
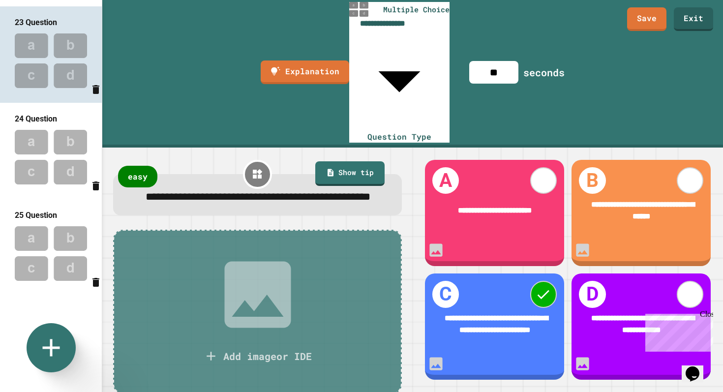
click at [60, 142] on img at bounding box center [51, 157] width 102 height 64
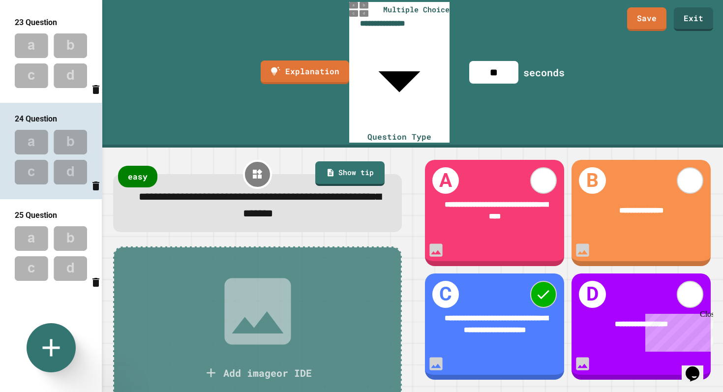
click at [53, 249] on img at bounding box center [51, 253] width 102 height 64
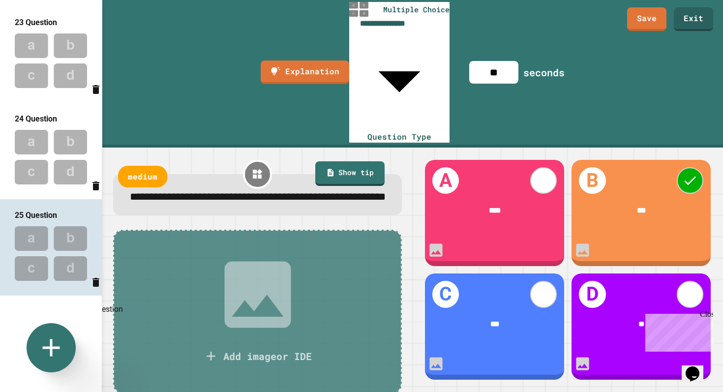
click at [92, 287] on icon "Delete question" at bounding box center [95, 282] width 7 height 9
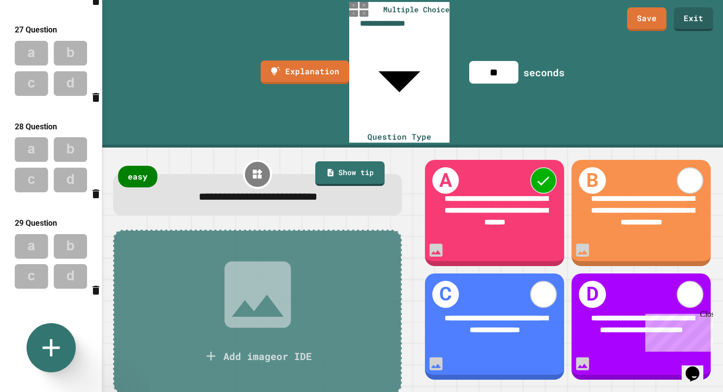
click at [45, 239] on img at bounding box center [51, 261] width 102 height 64
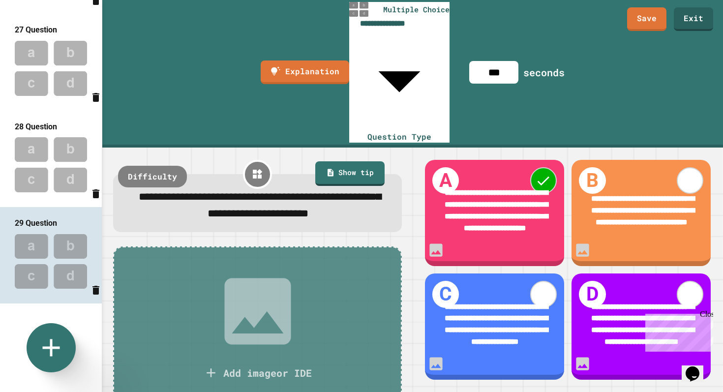
click at [47, 159] on img at bounding box center [51, 164] width 102 height 64
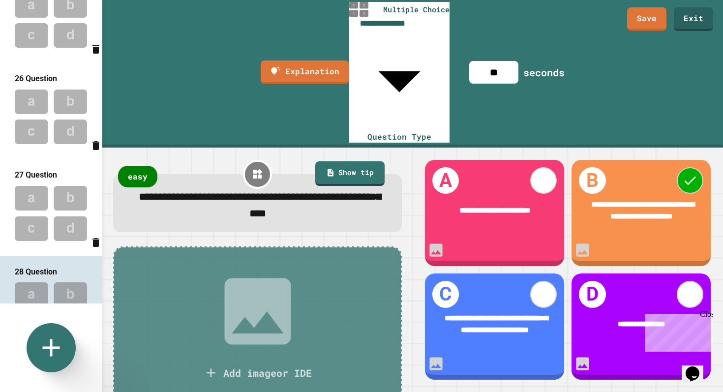
scroll to position [2174, 0]
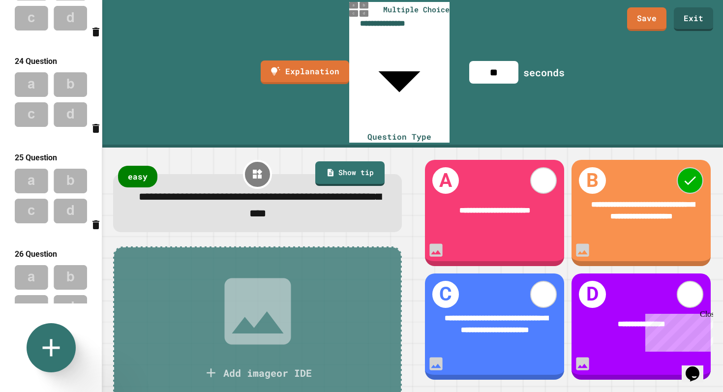
click at [55, 110] on img at bounding box center [51, 99] width 102 height 64
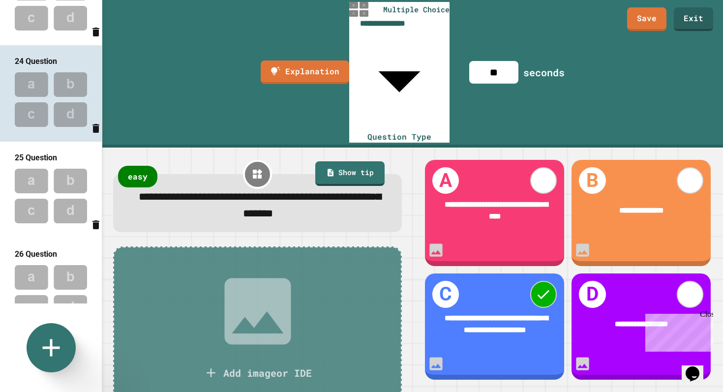
click at [47, 178] on img at bounding box center [51, 196] width 102 height 64
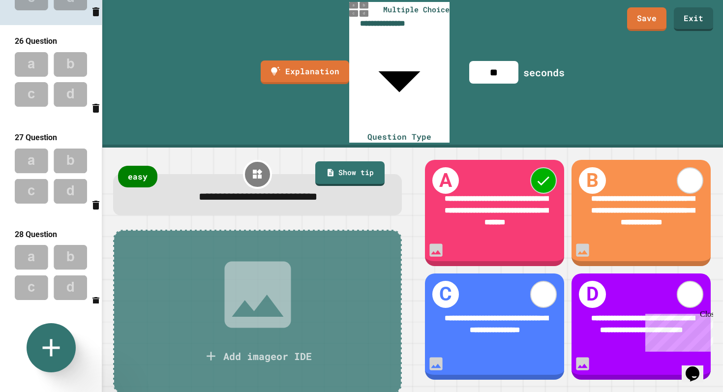
scroll to position [2341, 0]
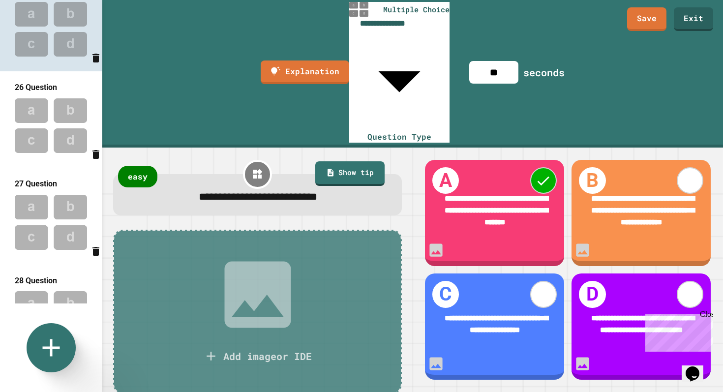
click at [56, 126] on img at bounding box center [51, 125] width 102 height 64
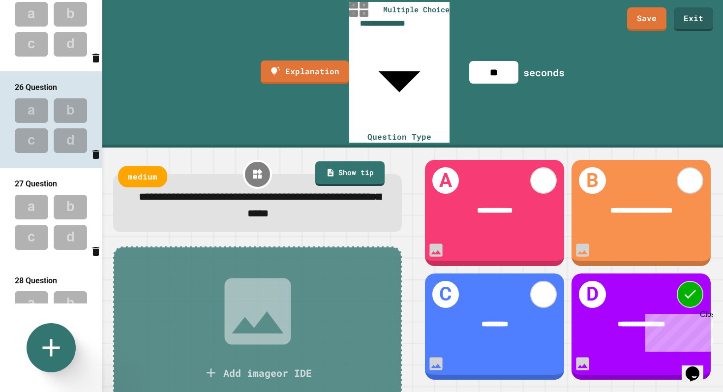
click at [44, 38] on img at bounding box center [51, 29] width 102 height 64
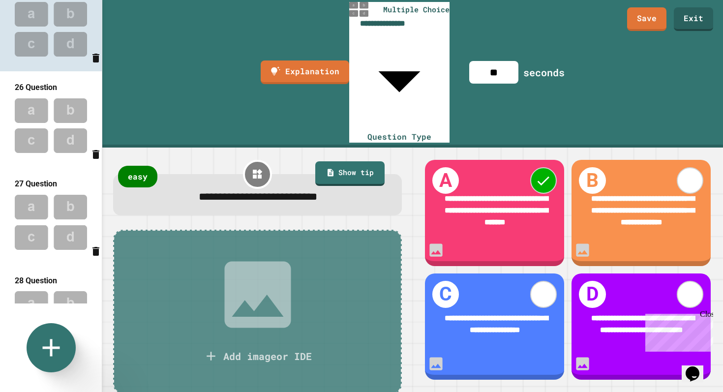
click at [40, 123] on img at bounding box center [51, 125] width 102 height 64
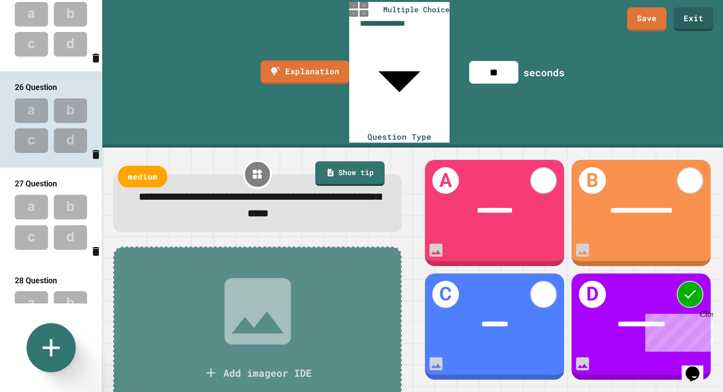
click at [45, 251] on img at bounding box center [51, 222] width 102 height 64
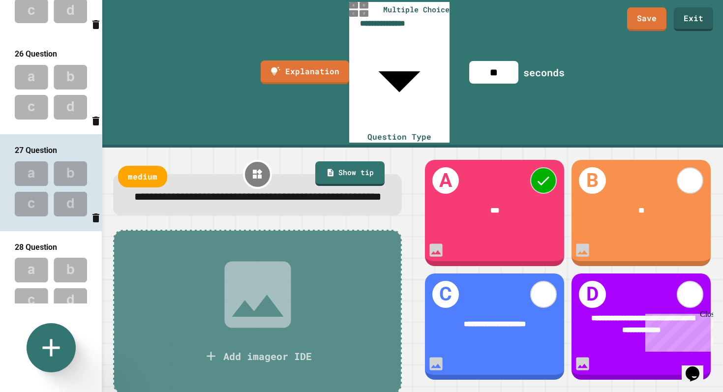
scroll to position [2372, 0]
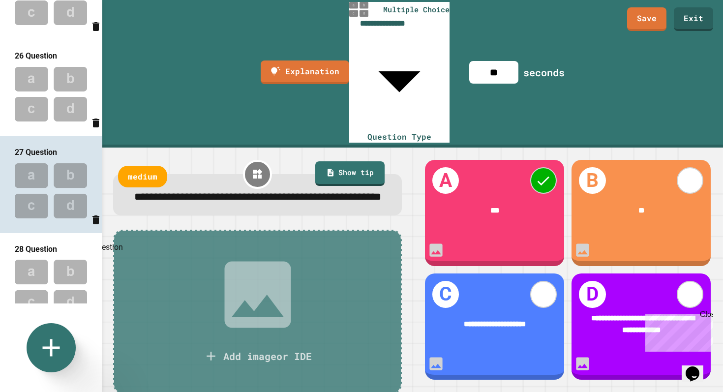
click at [94, 224] on icon "Delete question" at bounding box center [95, 219] width 7 height 9
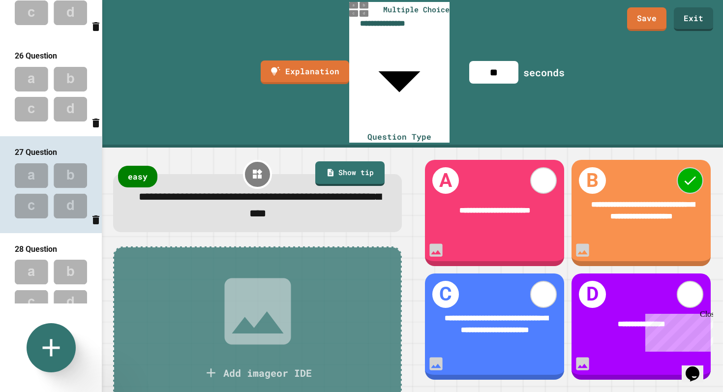
scroll to position [2412, 0]
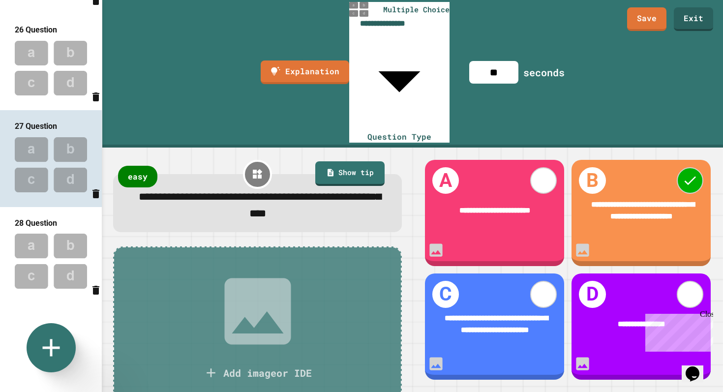
click at [61, 75] on img at bounding box center [51, 68] width 102 height 64
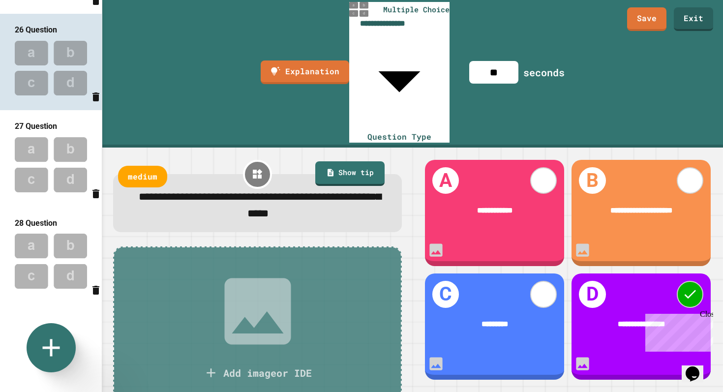
click at [56, 157] on img at bounding box center [51, 164] width 102 height 64
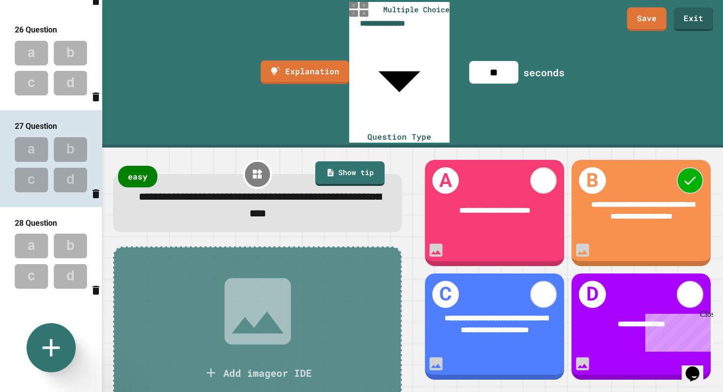
click at [43, 229] on img at bounding box center [51, 261] width 102 height 64
type input "***"
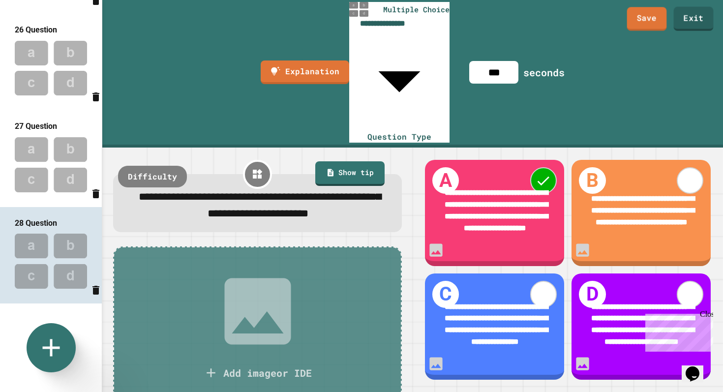
click at [653, 20] on link "Save" at bounding box center [647, 19] width 40 height 24
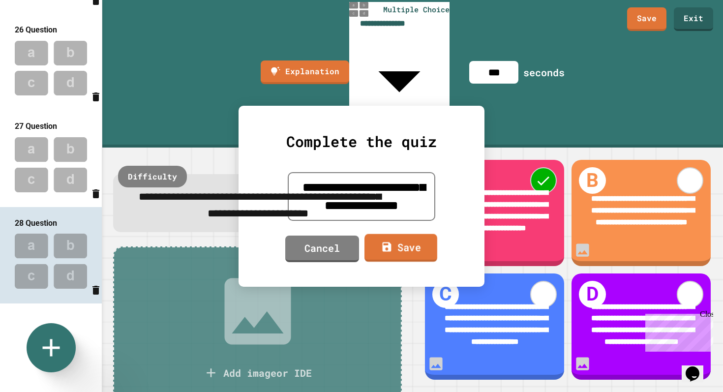
click at [390, 255] on link "Save" at bounding box center [400, 248] width 73 height 28
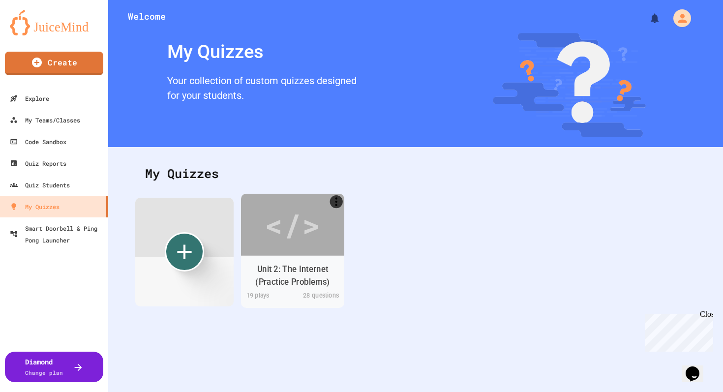
click at [294, 273] on div "Unit 2: The Internet (Practice Problems)" at bounding box center [293, 275] width 88 height 25
